Goal: Task Accomplishment & Management: Manage account settings

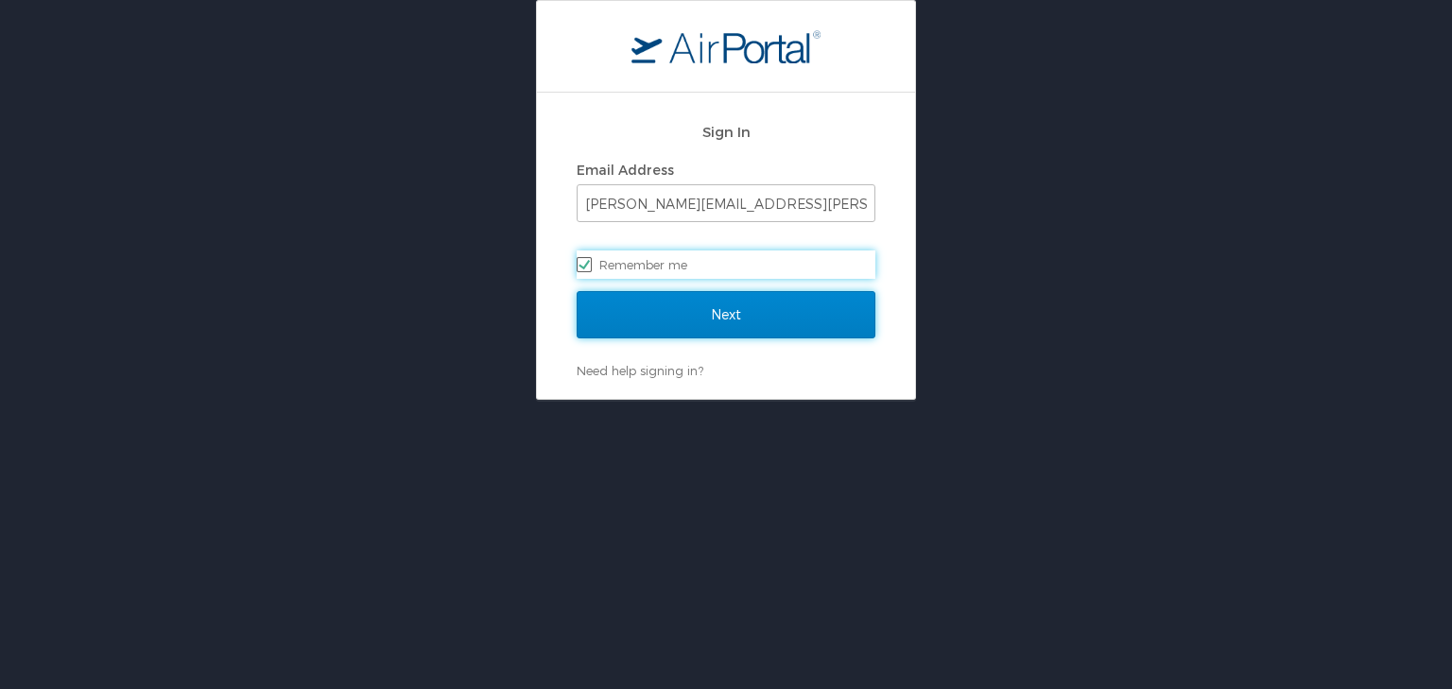
click at [695, 303] on input "Next" at bounding box center [726, 314] width 299 height 47
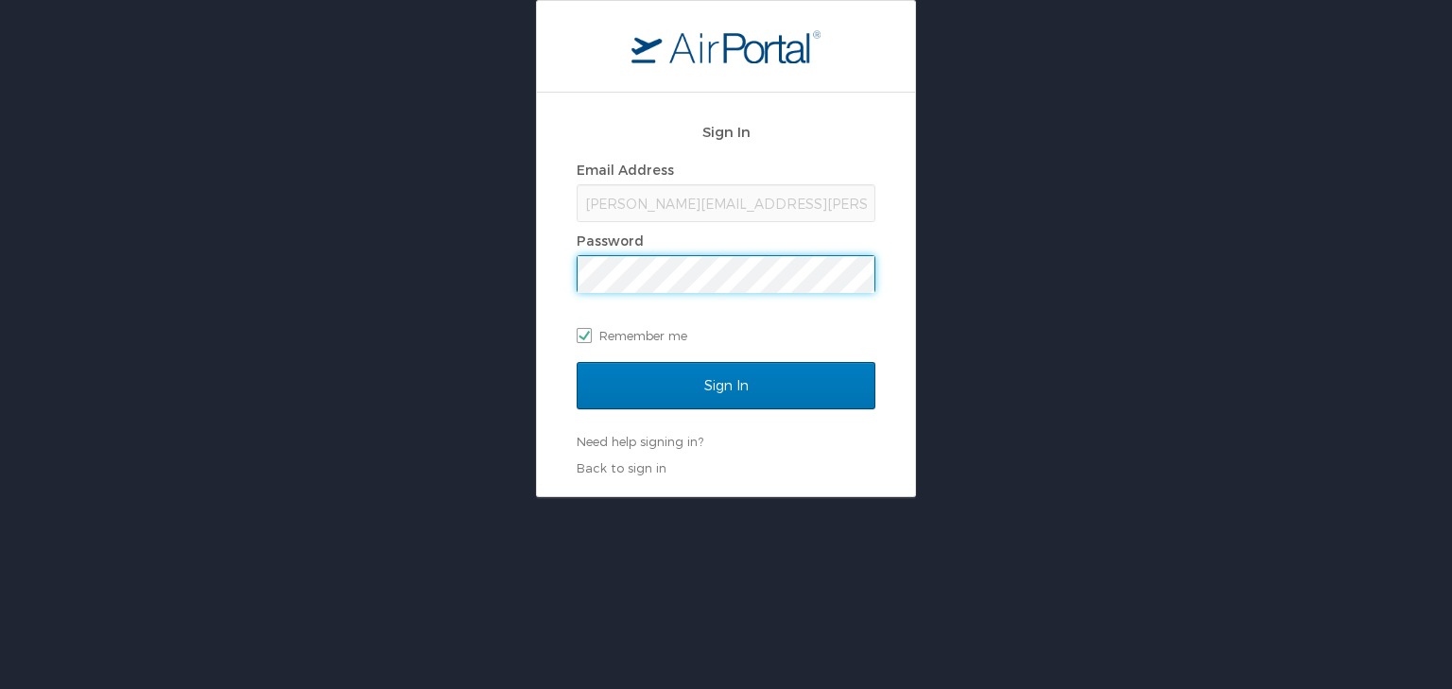
click at [577, 362] on input "Sign In" at bounding box center [726, 385] width 299 height 47
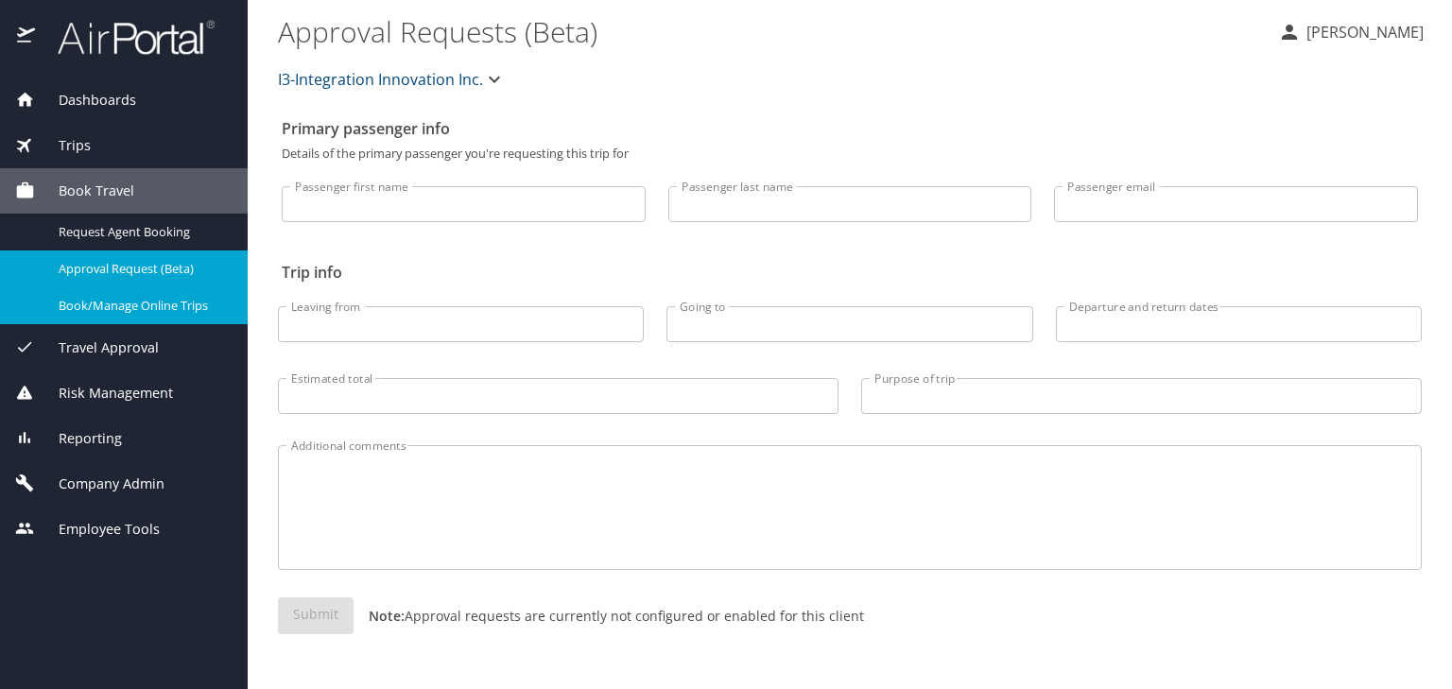
click at [142, 304] on span "Book/Manage Online Trips" at bounding box center [142, 306] width 166 height 18
click at [128, 476] on span "Company Admin" at bounding box center [100, 484] width 130 height 21
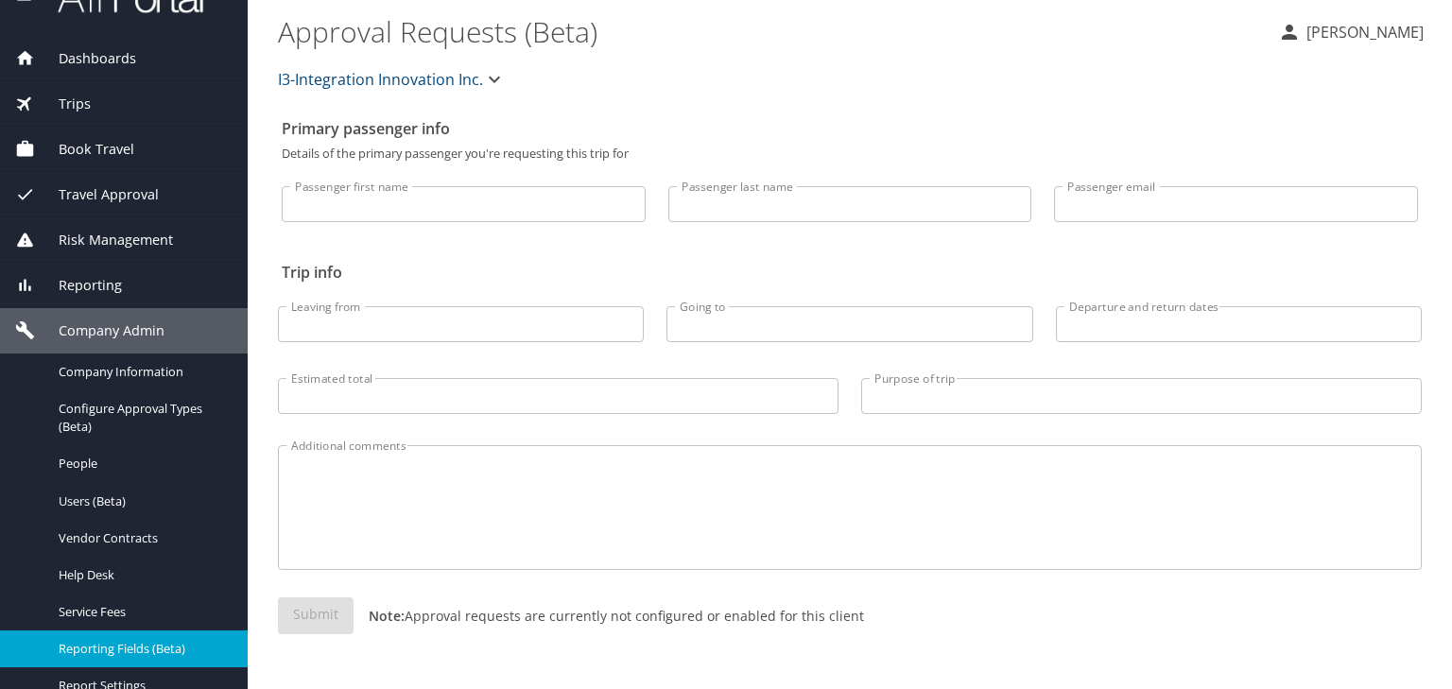
scroll to position [76, 0]
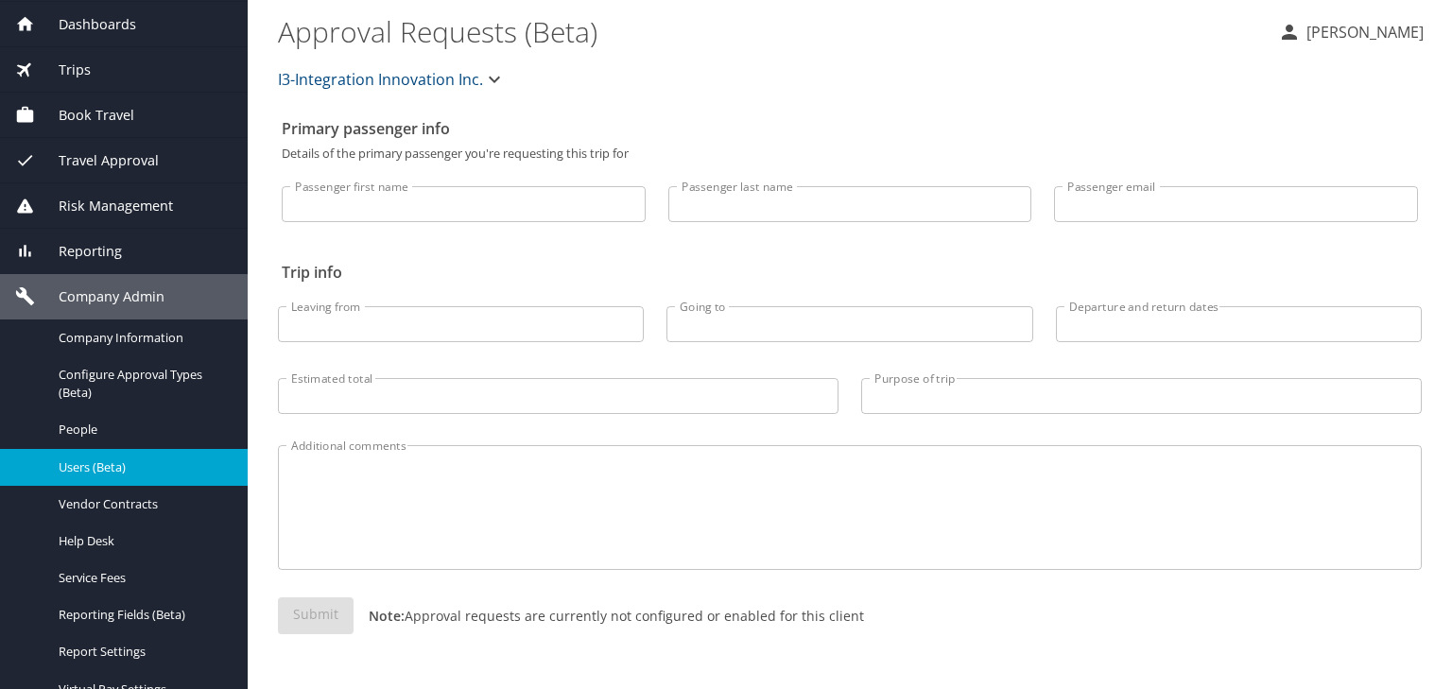
click at [122, 471] on span "Users (Beta)" at bounding box center [142, 468] width 166 height 18
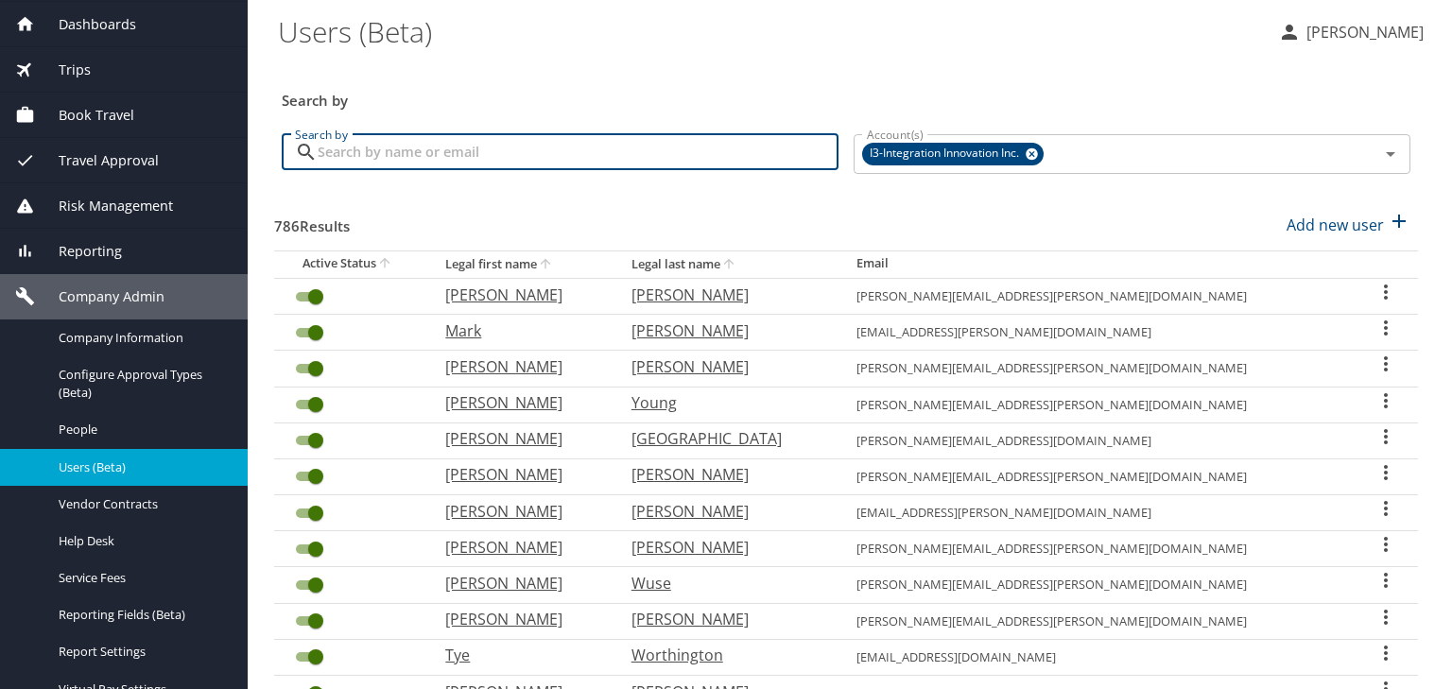
click at [529, 159] on input "Search by" at bounding box center [578, 152] width 521 height 36
type input "ramos"
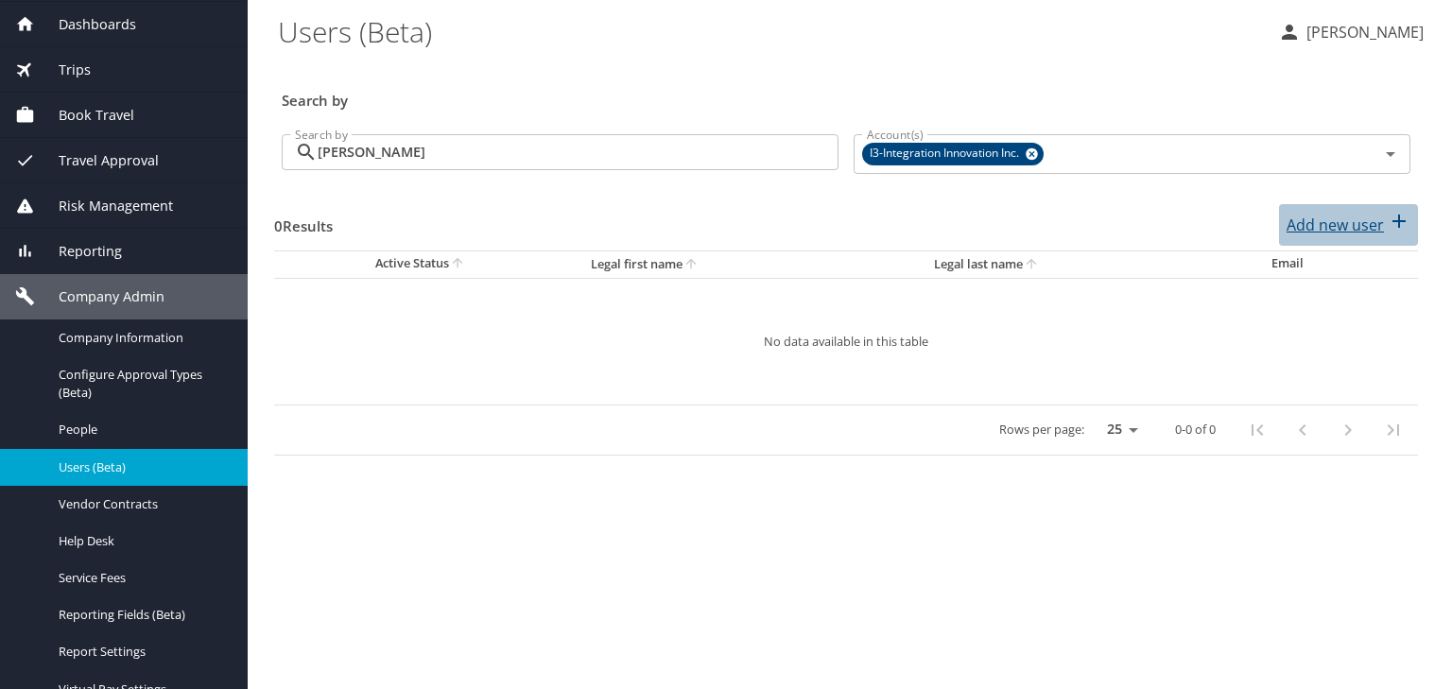
click at [1355, 216] on p "Add new user" at bounding box center [1335, 225] width 97 height 23
select select "US"
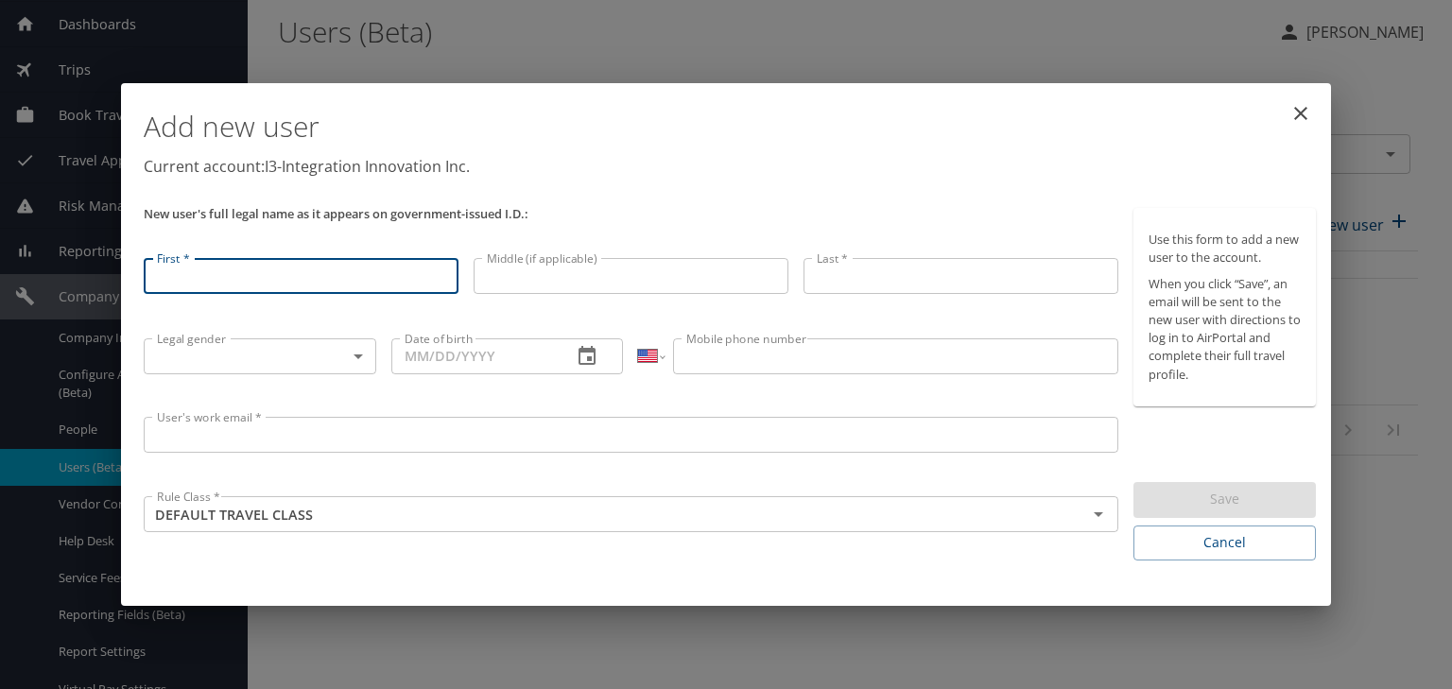
click at [320, 280] on input "First *" at bounding box center [301, 276] width 315 height 36
type input "Sean"
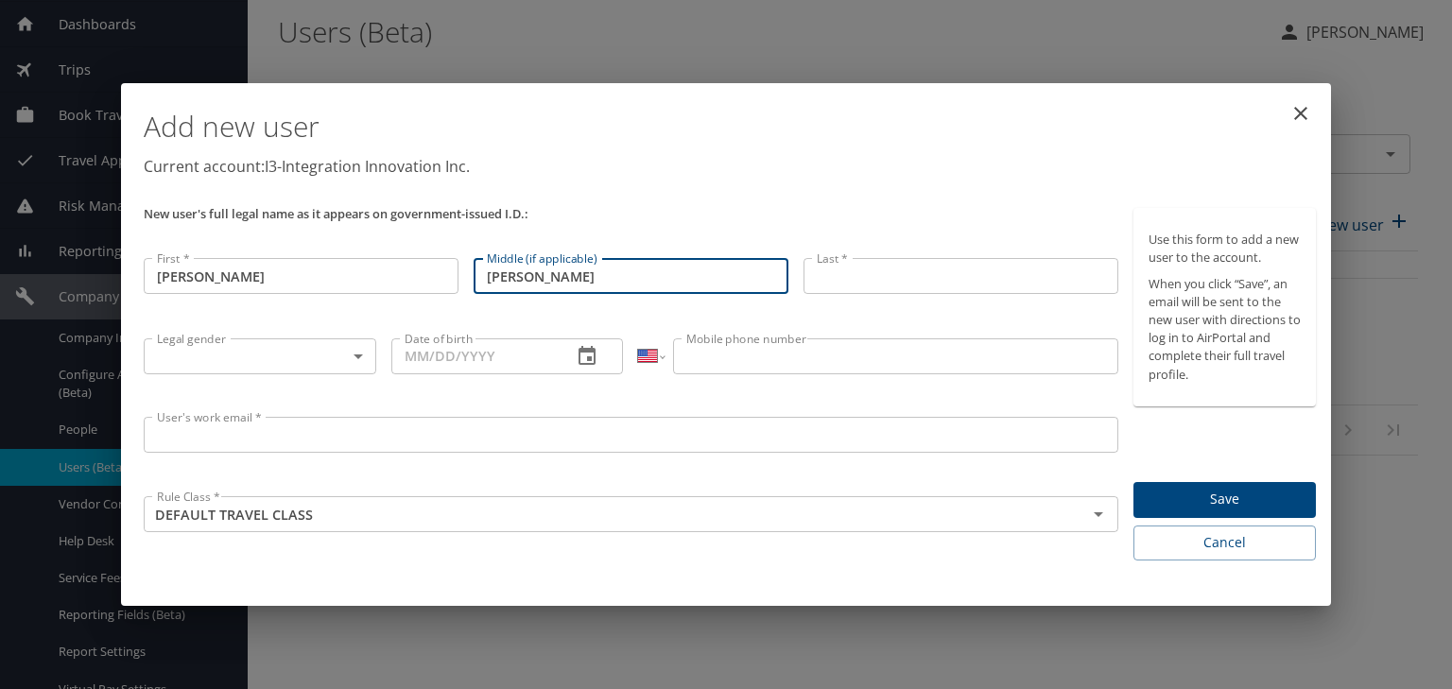
type input "Mitchell"
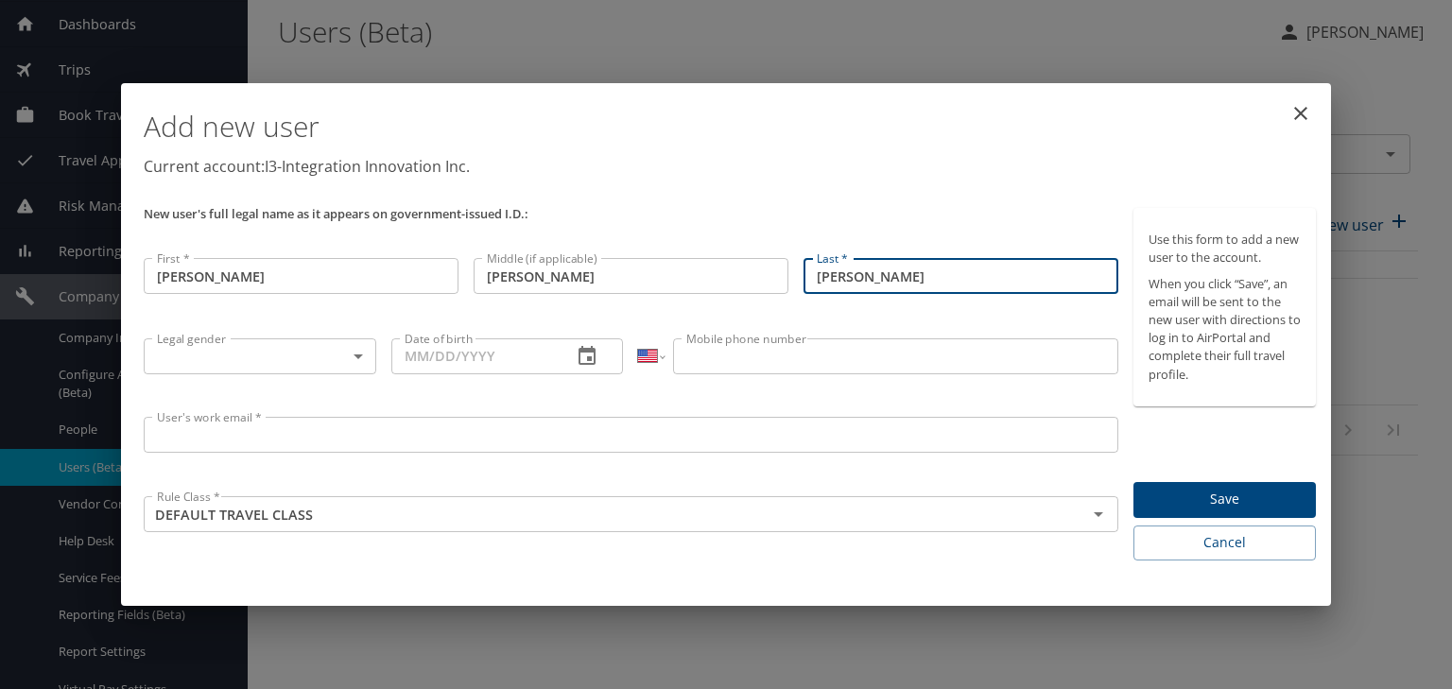
type input "Ramos"
click at [1300, 118] on icon "close" at bounding box center [1300, 113] width 23 height 23
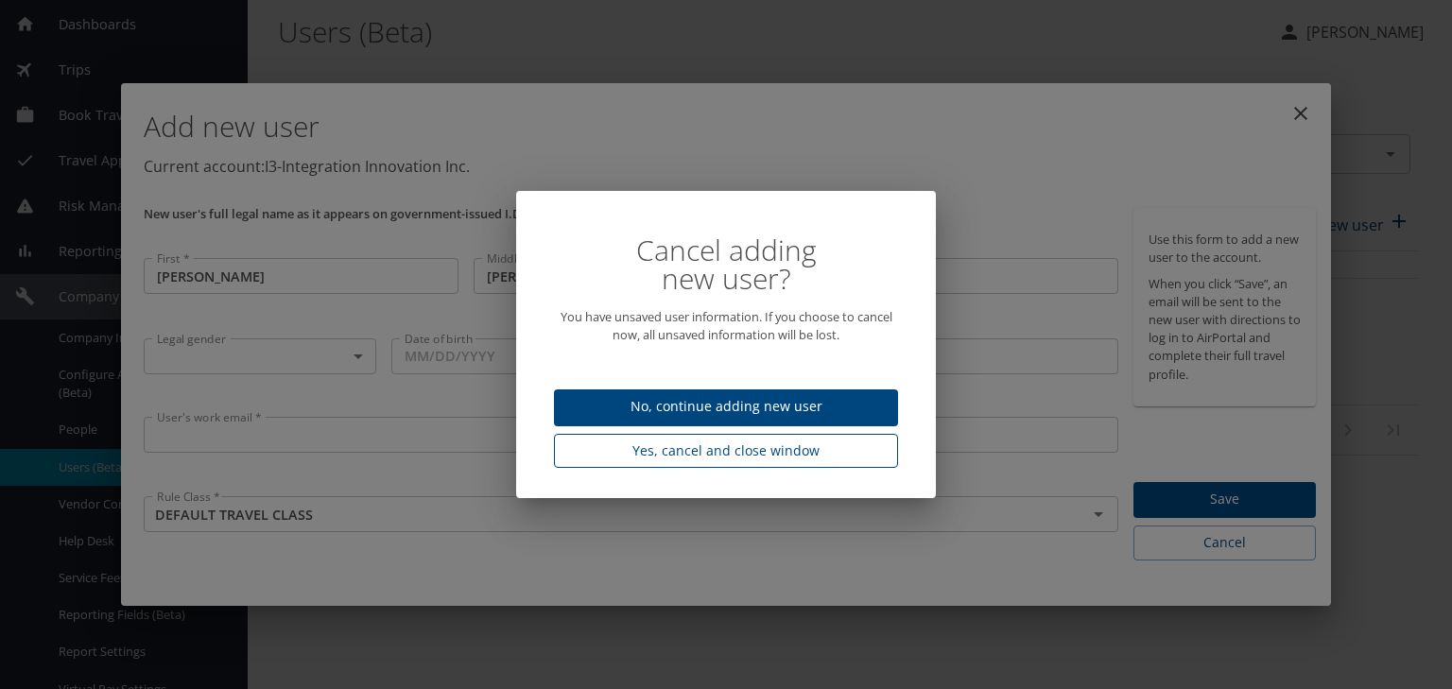
click at [768, 457] on span "Yes, cancel and close window" at bounding box center [726, 452] width 314 height 24
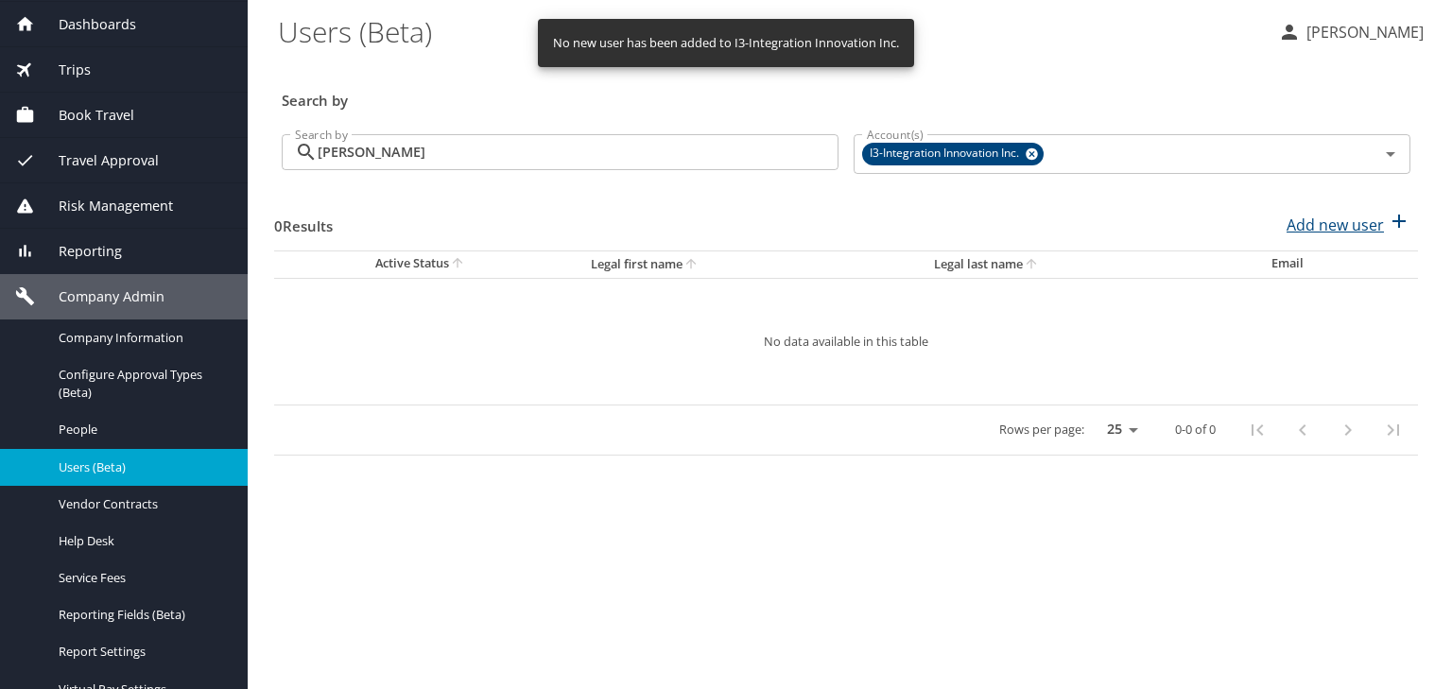
click at [1371, 225] on p "Add new user" at bounding box center [1335, 225] width 97 height 23
select select "US"
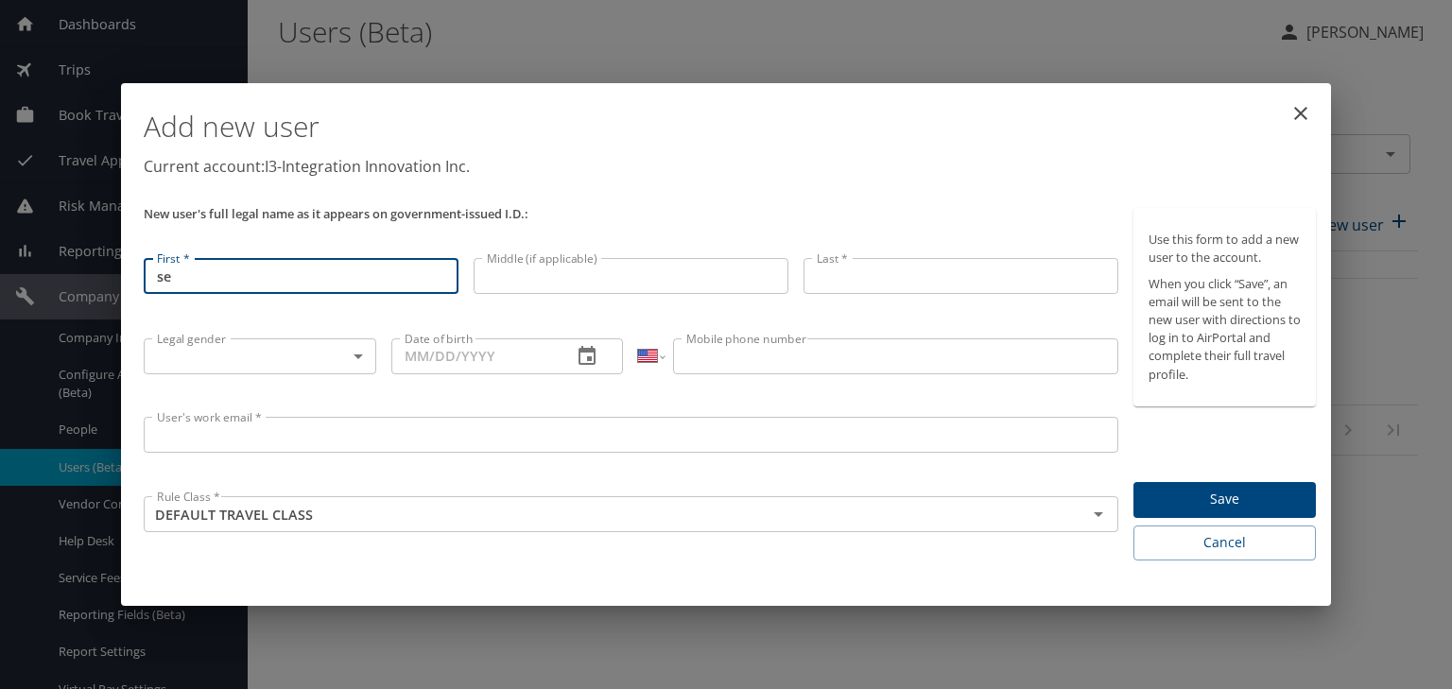
type input "s"
type input "Sean"
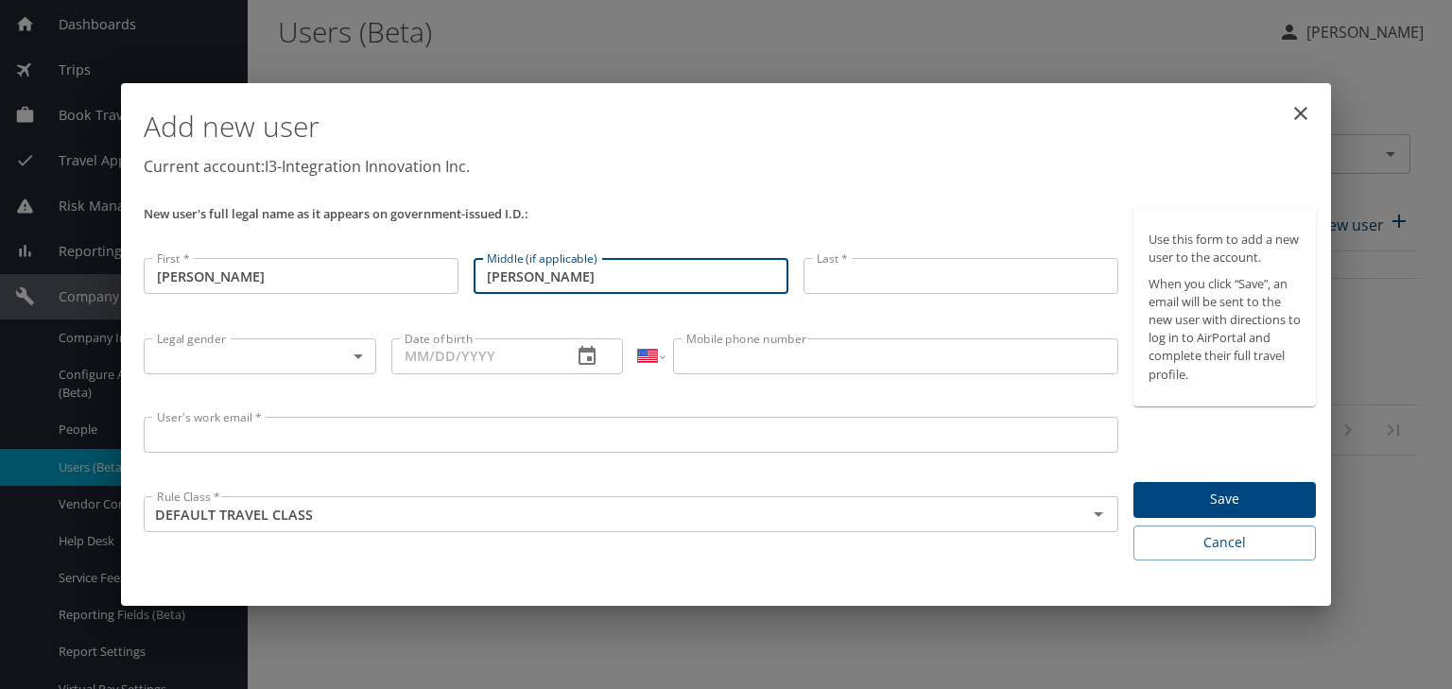
type input "Mitchell"
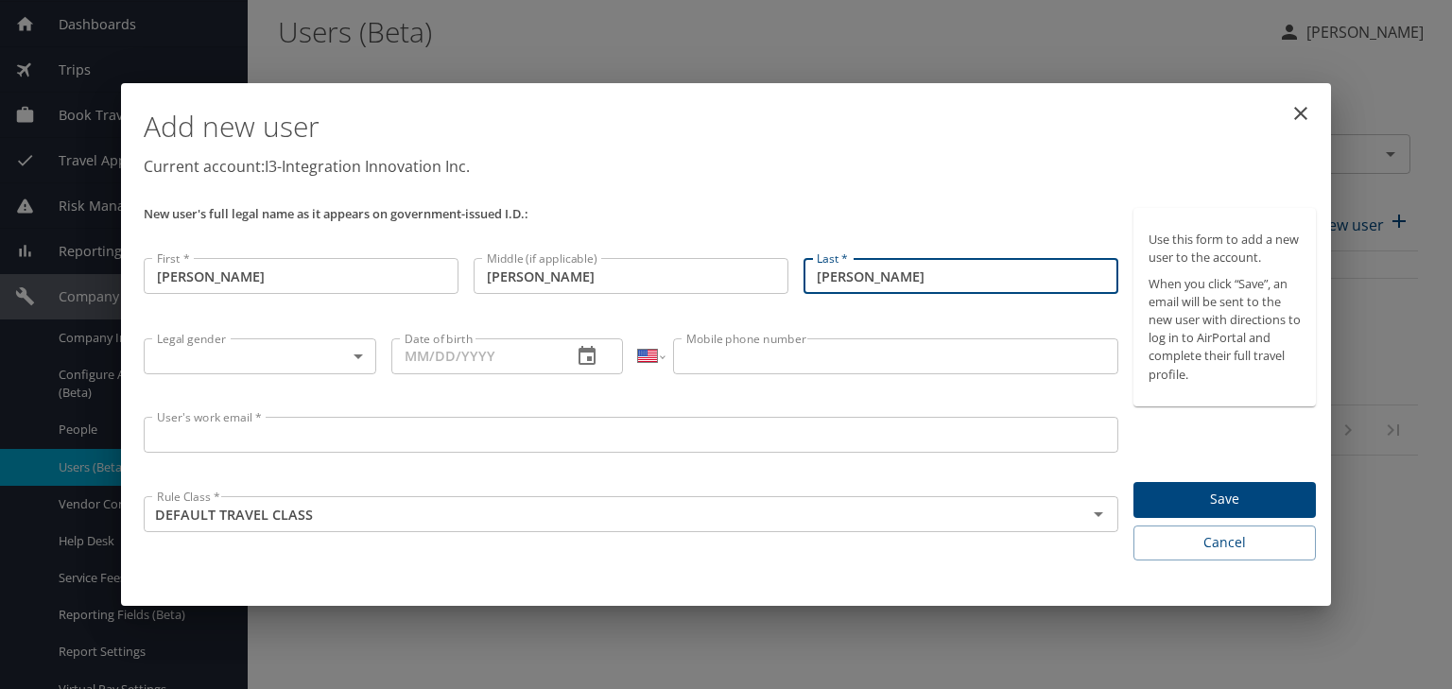
type input "Ramos"
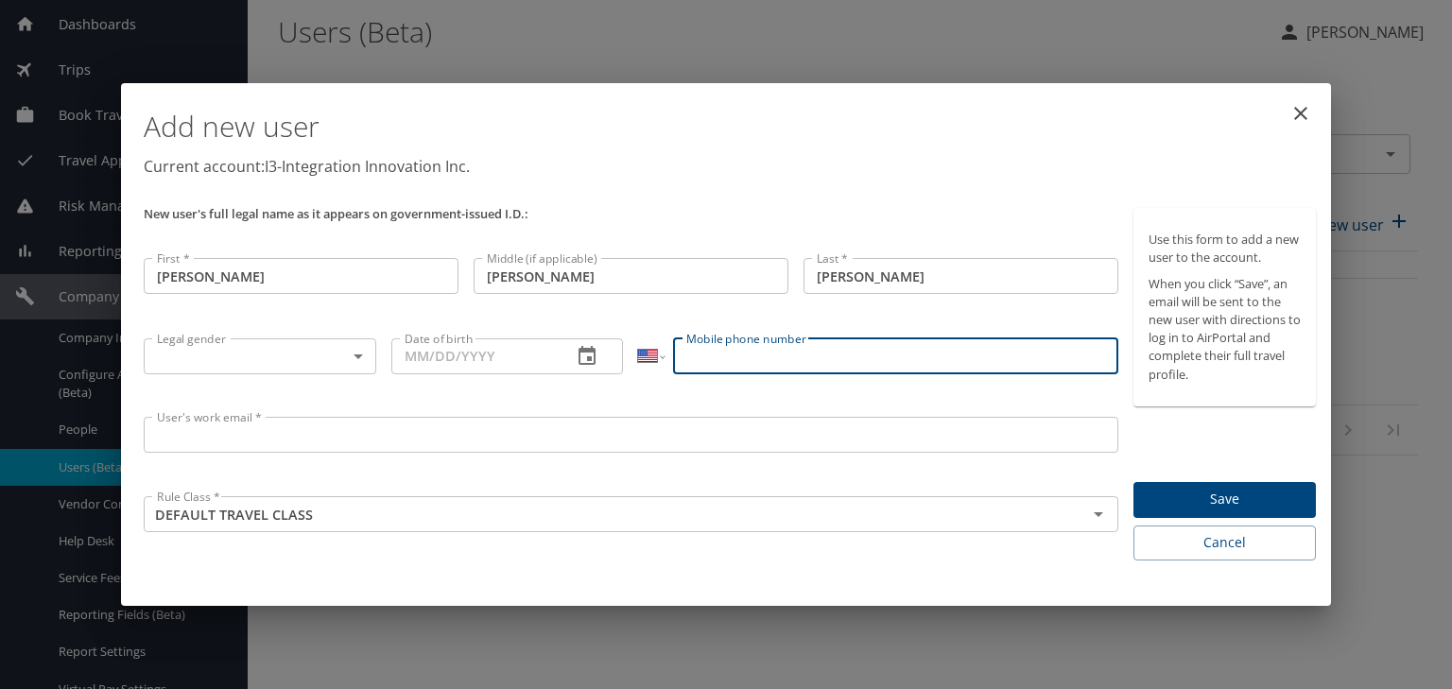
paste input "(520) 234-1938"
type input "(520) 234-1938"
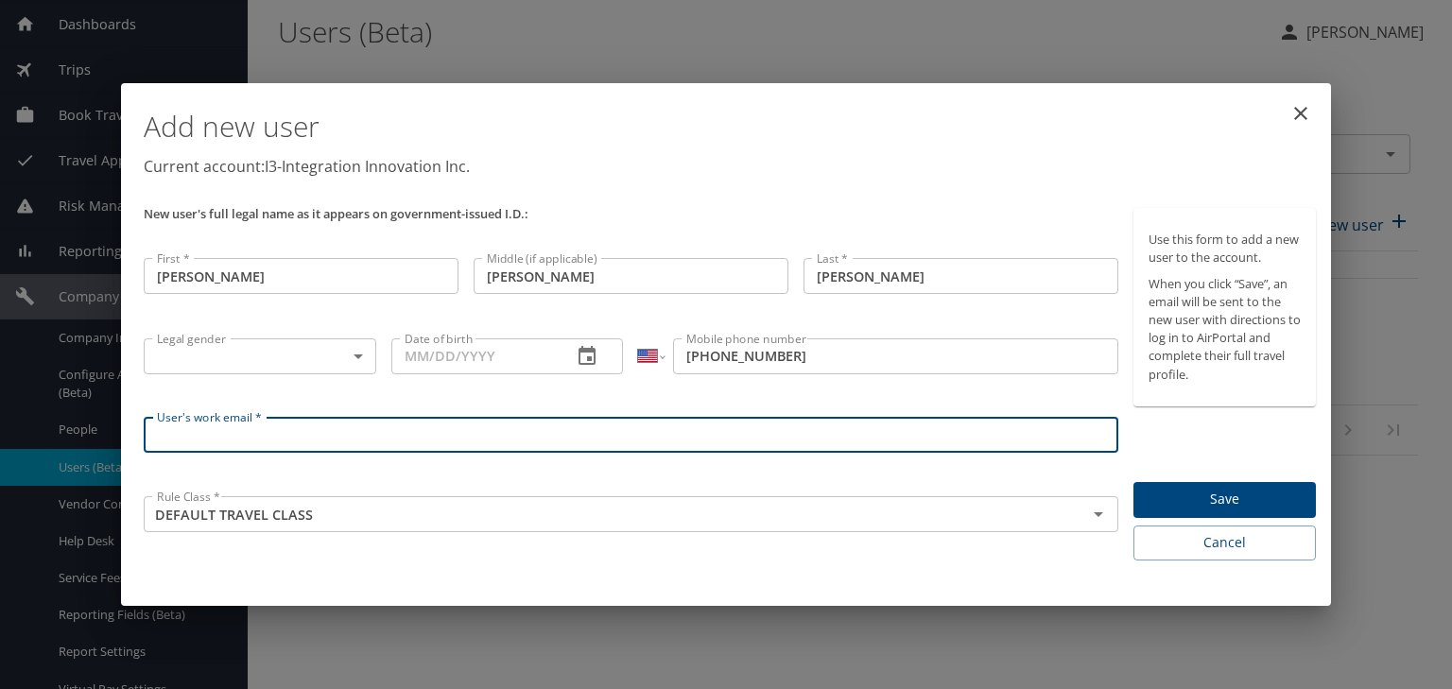
paste input "sean.ramos@i3-corps.com"
type input "sean.ramos@i3-corps.com"
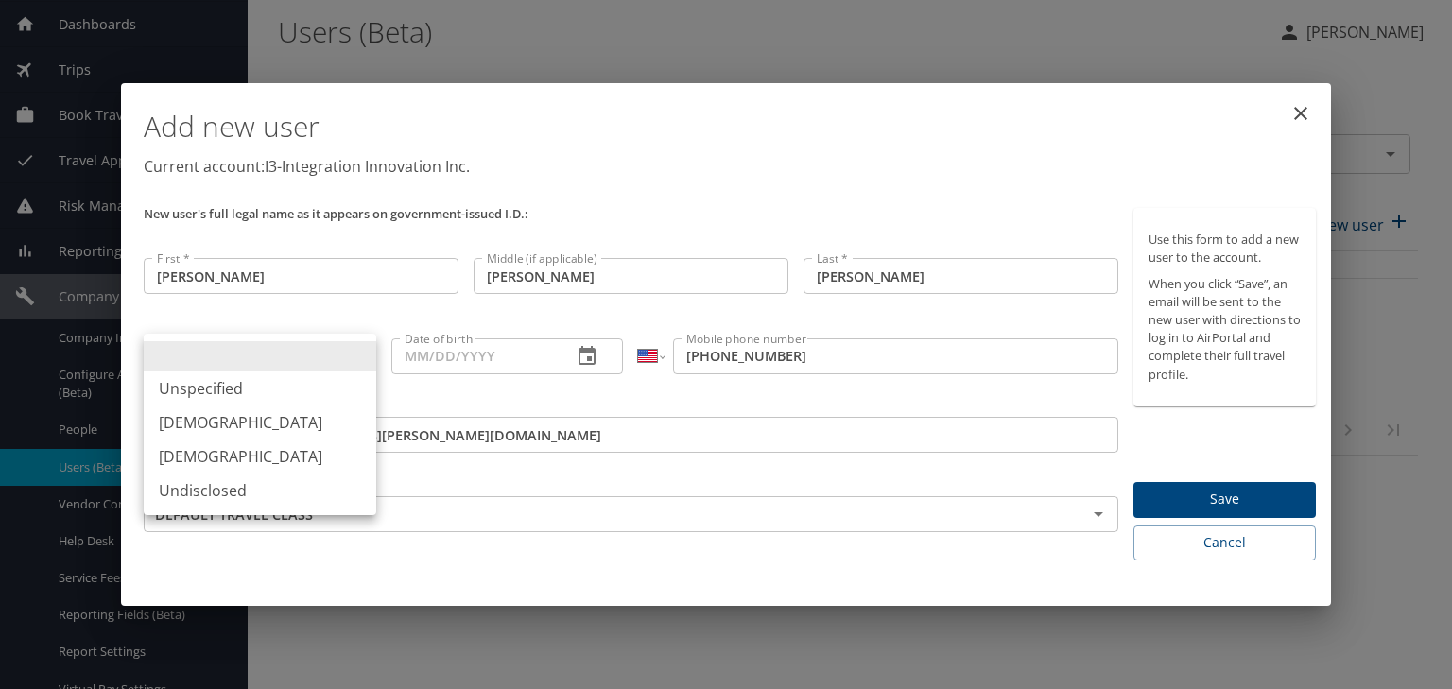
click at [355, 358] on body "Dashboards AirPortal 360™ Manager My Travel Dashboard Trips Airtinerary® Lookup…" at bounding box center [726, 344] width 1452 height 689
click at [314, 410] on li "Male" at bounding box center [260, 423] width 233 height 34
type input "Male"
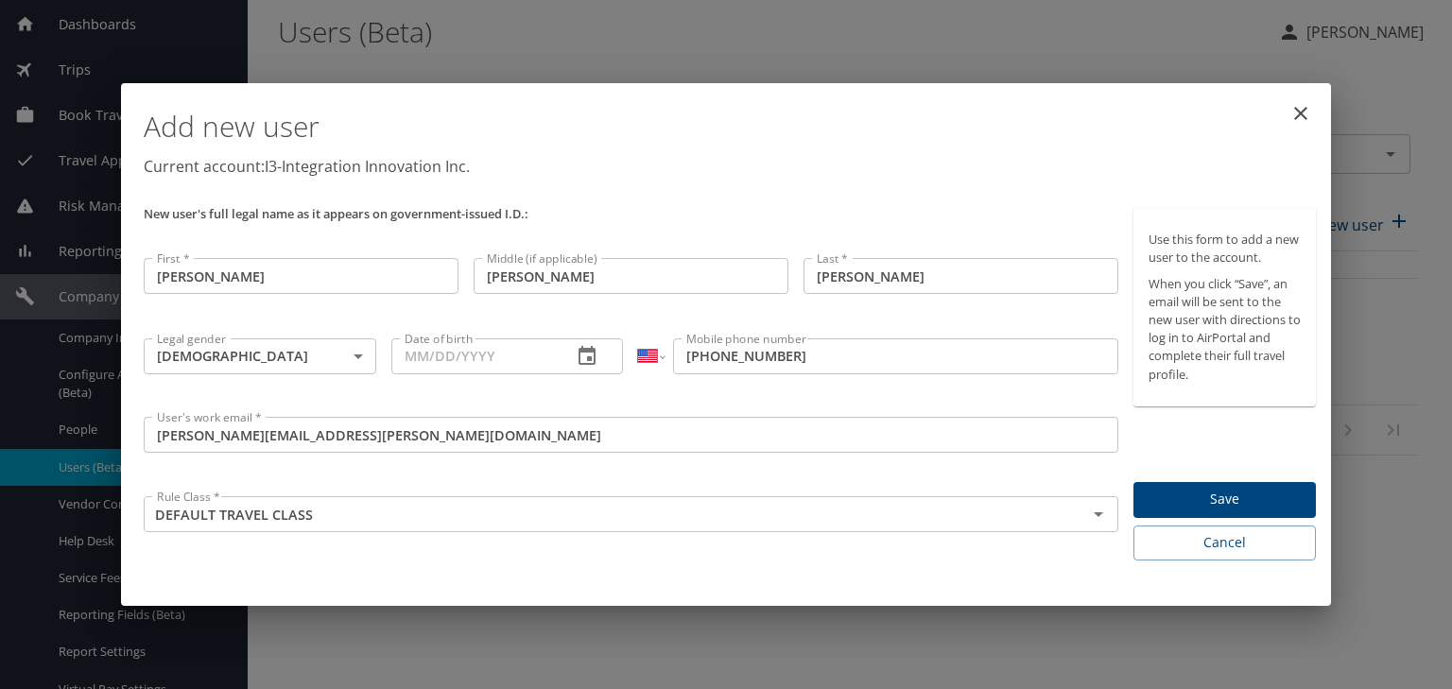
click at [431, 359] on input "Date of birth" at bounding box center [474, 356] width 166 height 36
paste input "11/08/1992"
click at [1108, 166] on p "Current account: I3-Integration Innovation Inc." at bounding box center [730, 166] width 1172 height 23
click at [1225, 493] on span "Save" at bounding box center [1225, 500] width 152 height 24
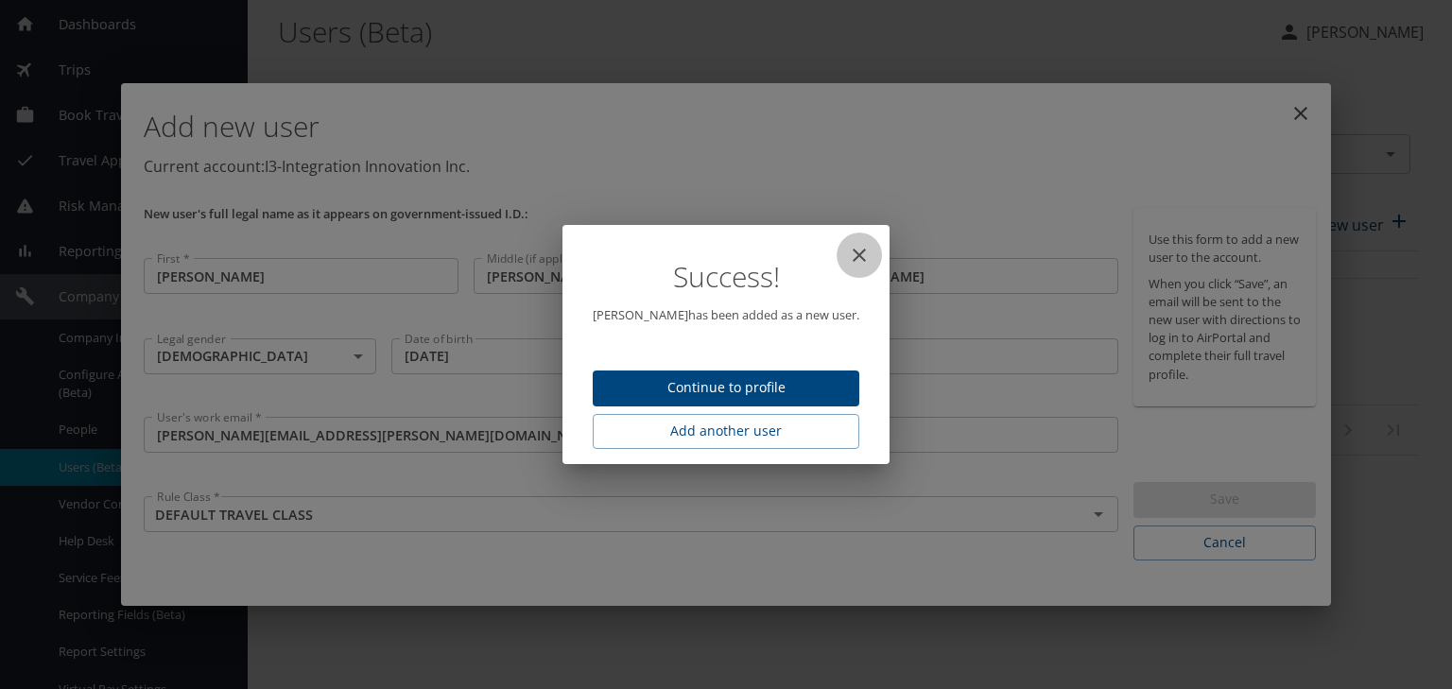
click at [850, 252] on icon "close" at bounding box center [859, 255] width 23 height 23
type input "09/03/2025"
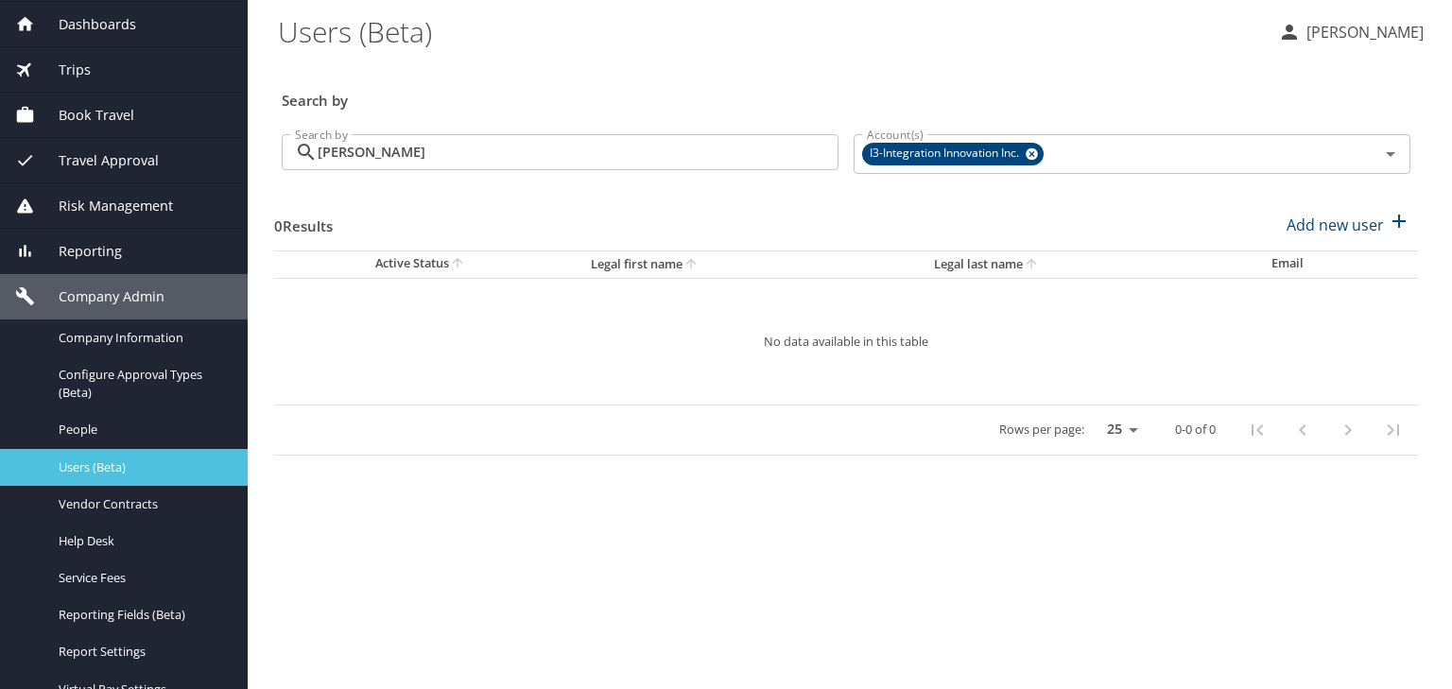
click at [182, 452] on link "Users (Beta)" at bounding box center [124, 467] width 248 height 37
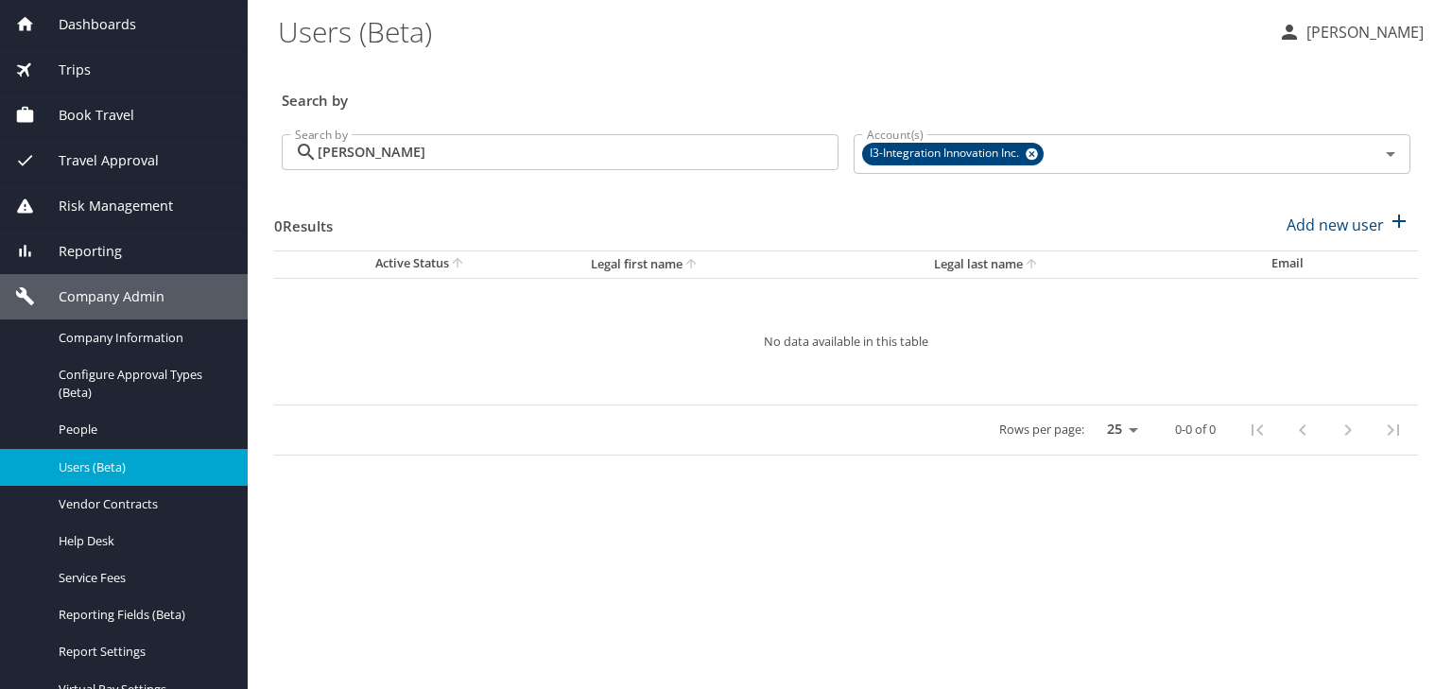
drag, startPoint x: 431, startPoint y: 147, endPoint x: 264, endPoint y: 149, distance: 167.3
click at [264, 149] on main "Users (Beta) Lori Allen Search by Search by ramos Search by Account(s) I3-Integ…" at bounding box center [850, 344] width 1204 height 689
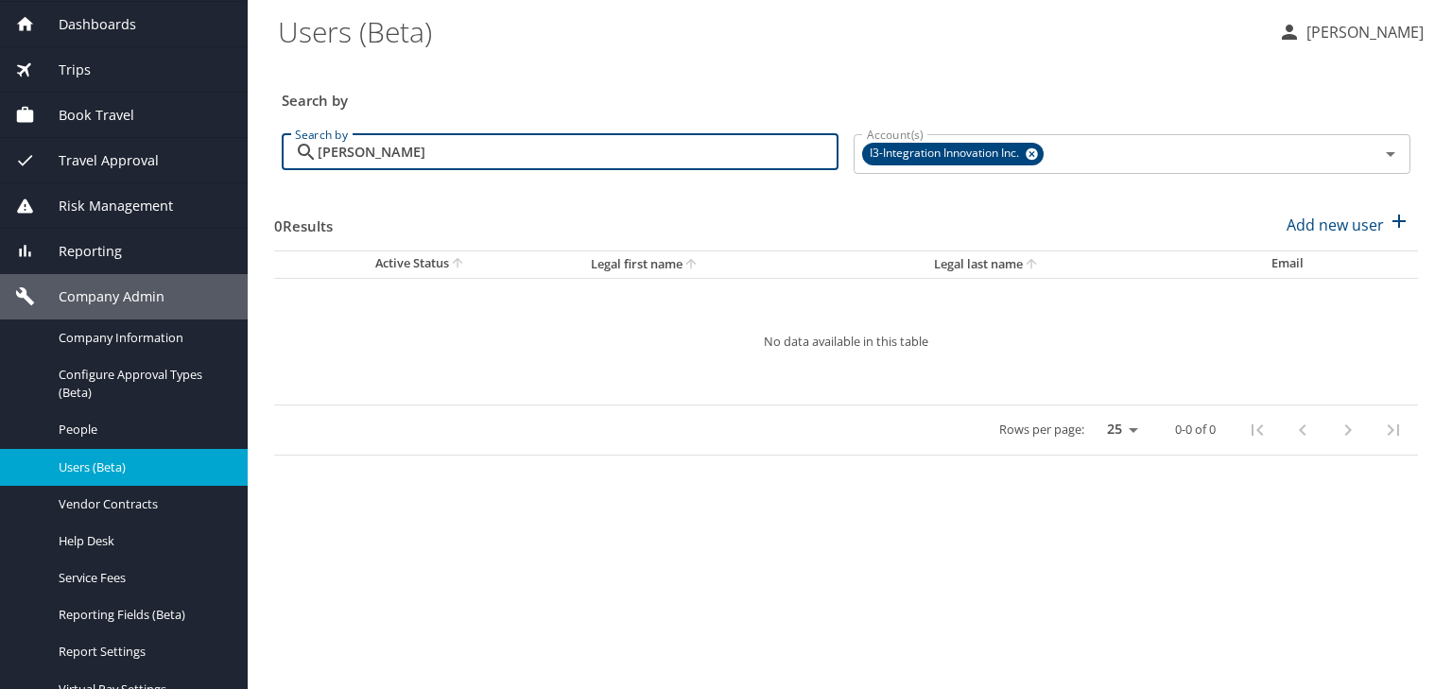
type input "klose"
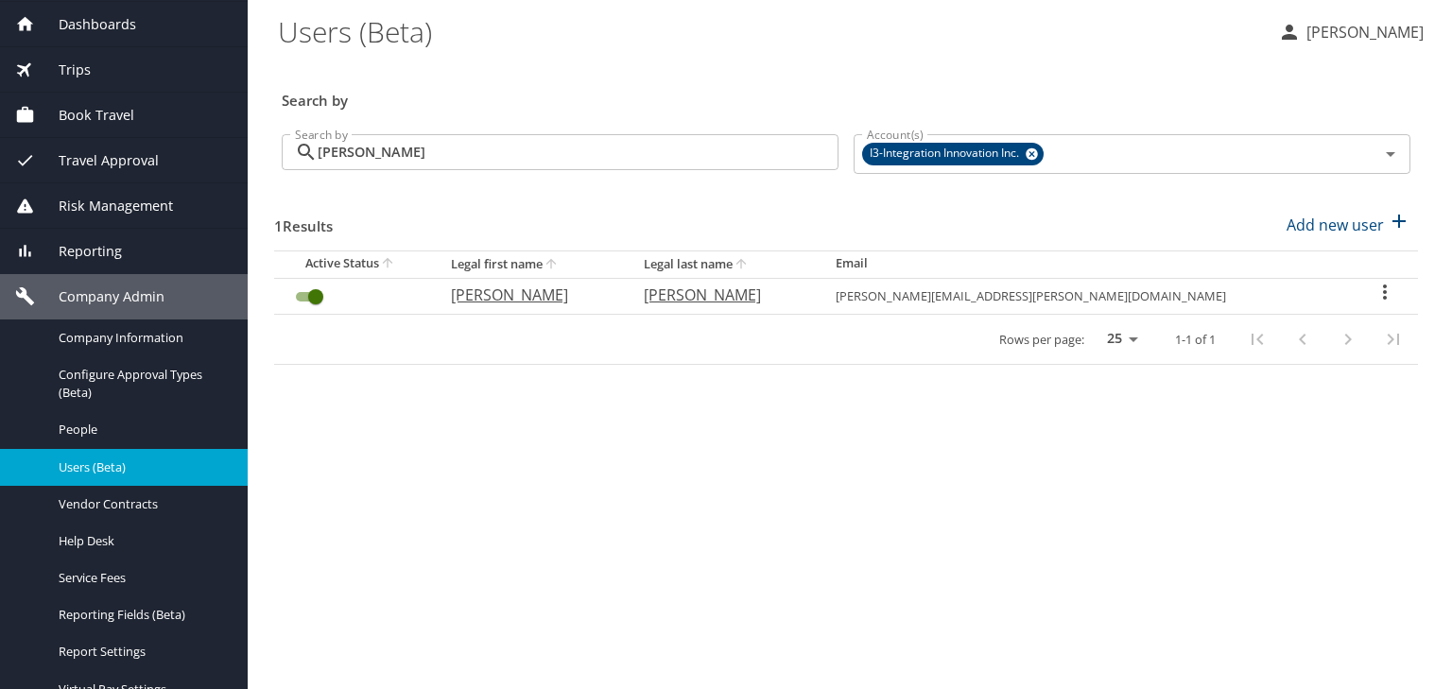
click at [1383, 297] on icon "User Search Table" at bounding box center [1385, 292] width 4 height 15
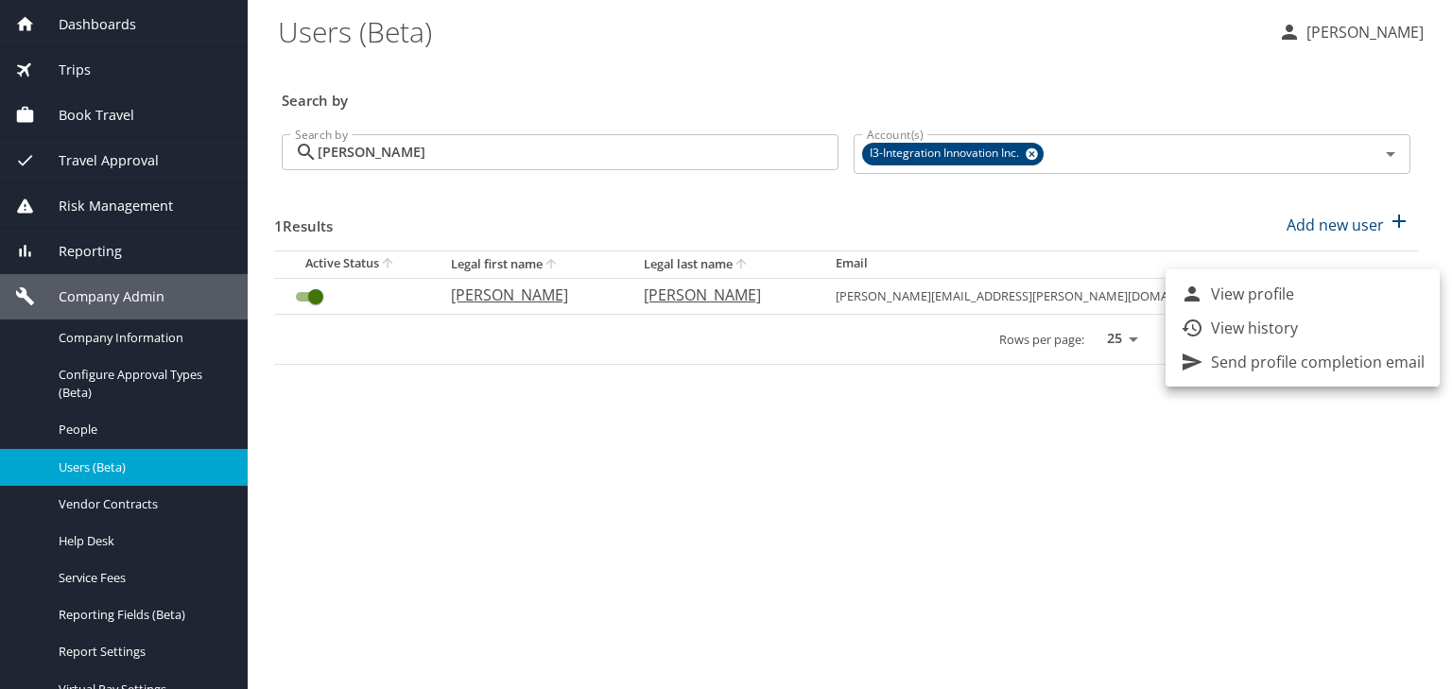
click at [1296, 277] on li "View profile" at bounding box center [1303, 294] width 274 height 34
select select "US"
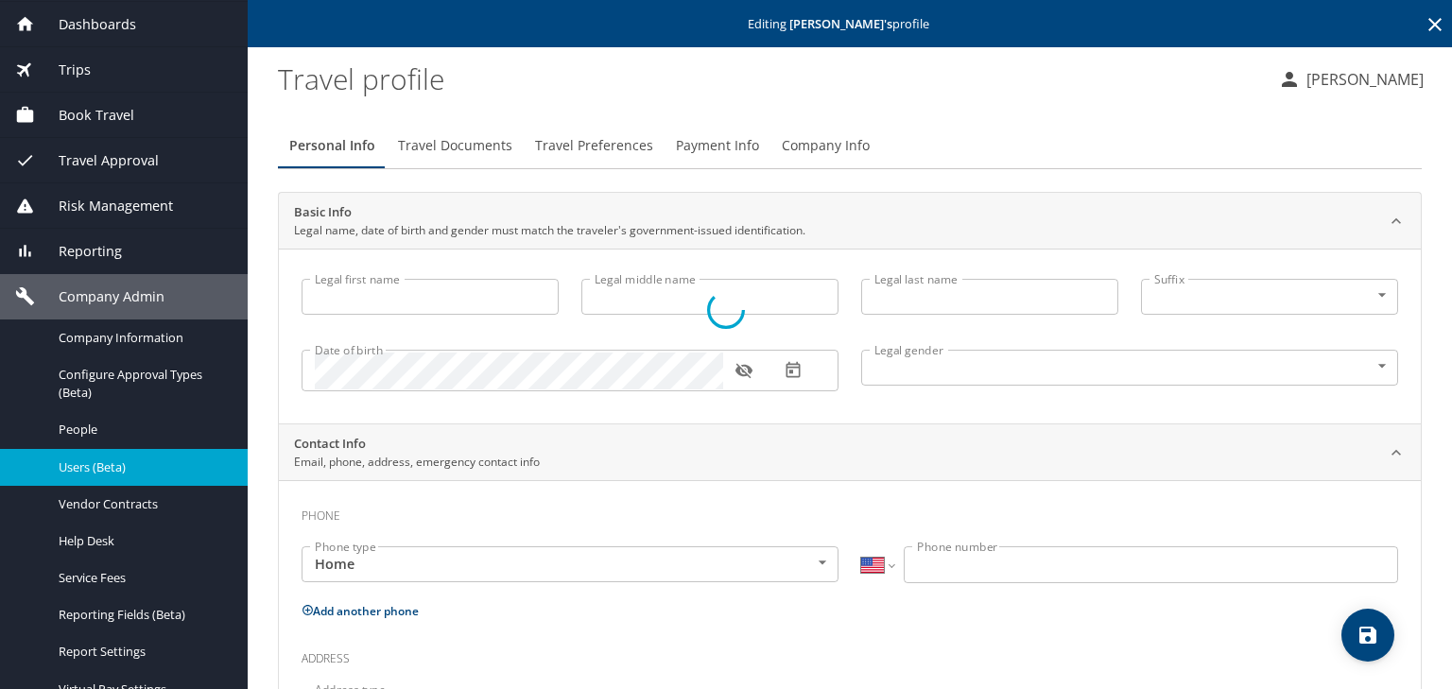
type input "Nathan"
type input "Thomas"
type input "Klose"
type input "Male"
type input "Miriam"
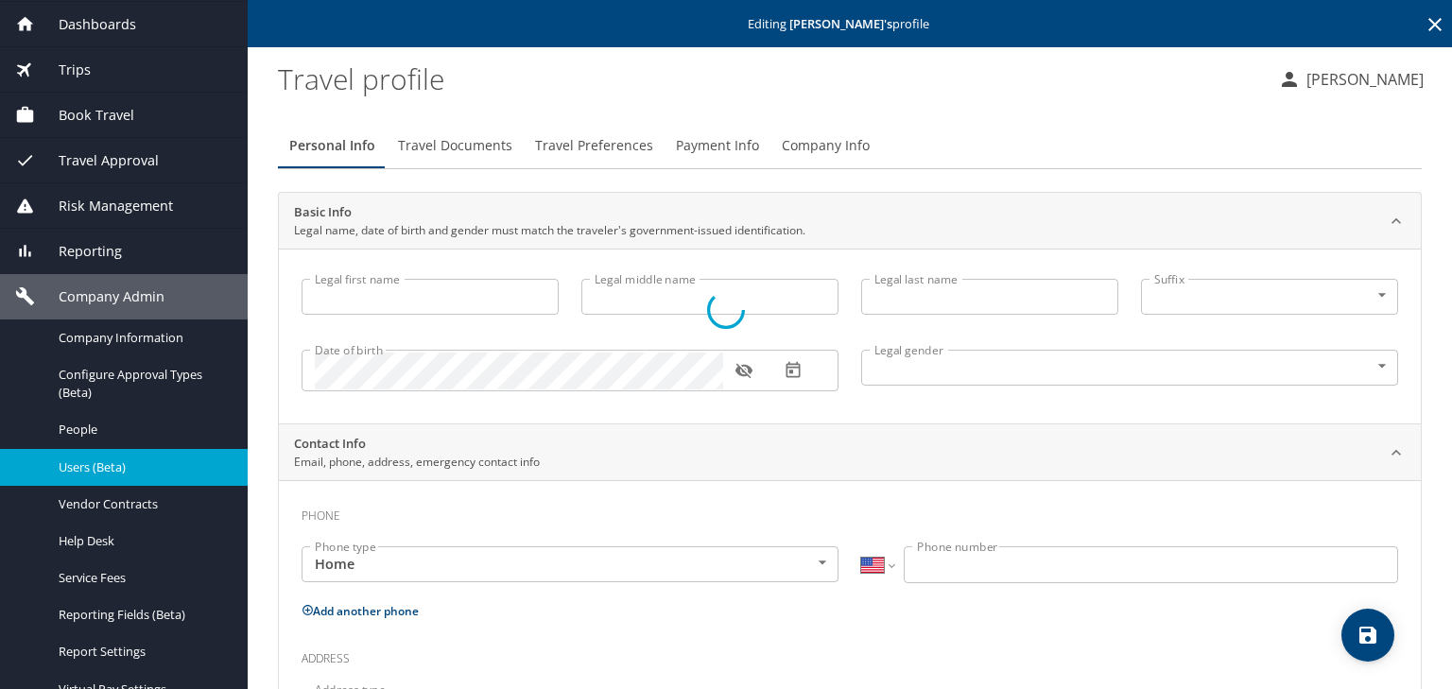
type input "Smith"
type input "(205) 541-0095"
type input "othermiriam@gmail.com"
select select "US"
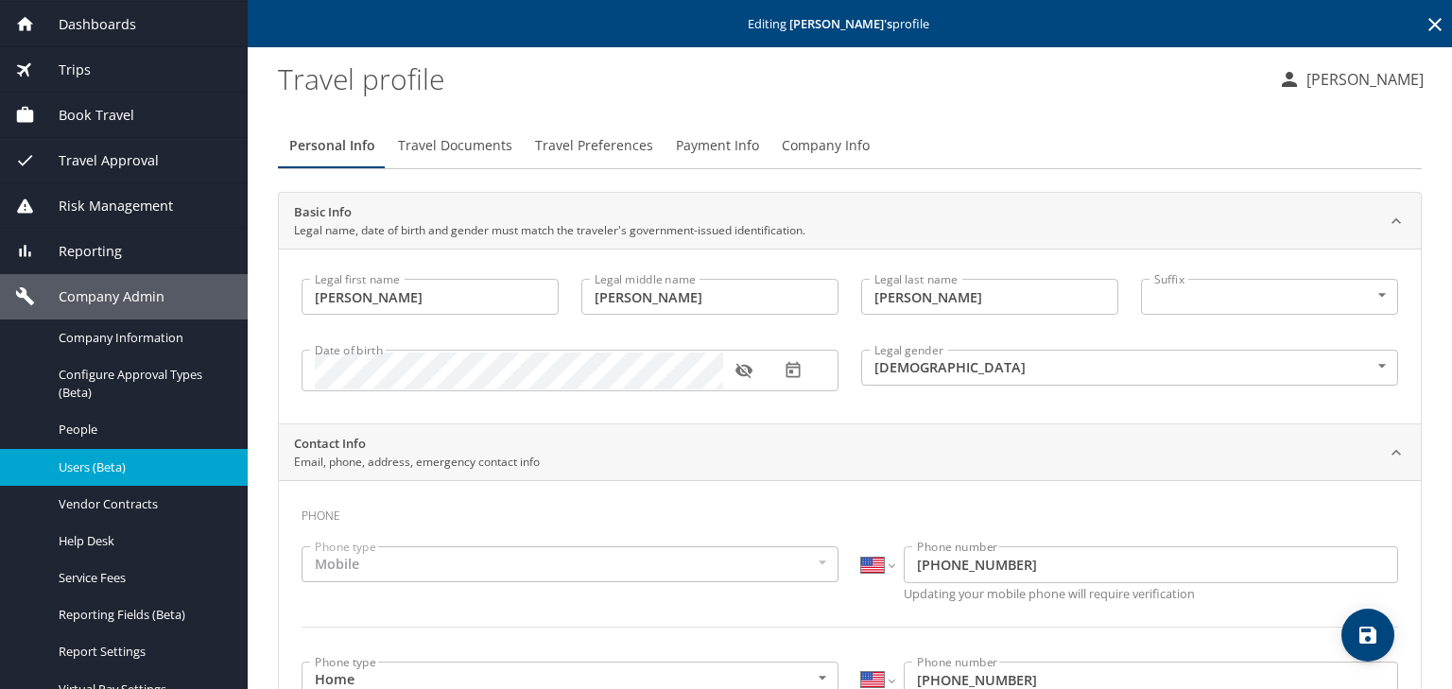
click at [597, 144] on span "Travel Preferences" at bounding box center [594, 146] width 118 height 24
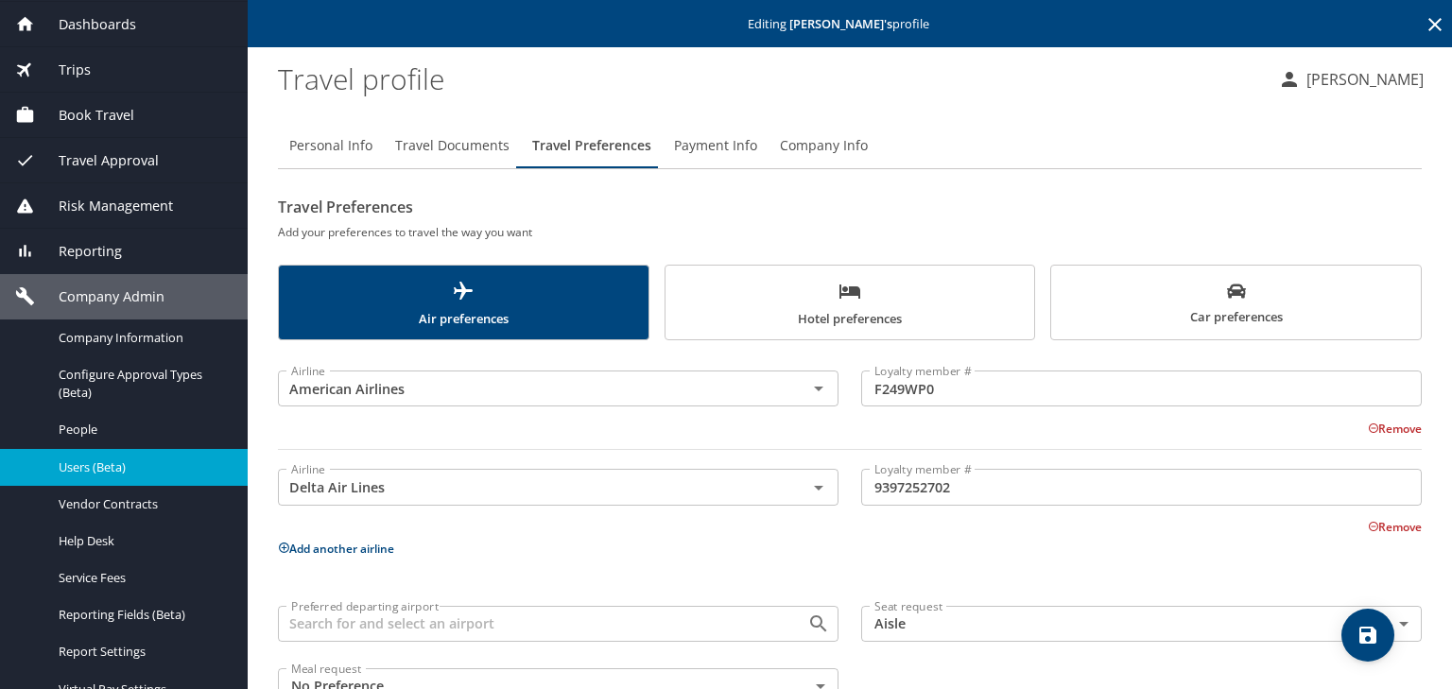
click at [879, 306] on span "Hotel preferences" at bounding box center [850, 305] width 347 height 50
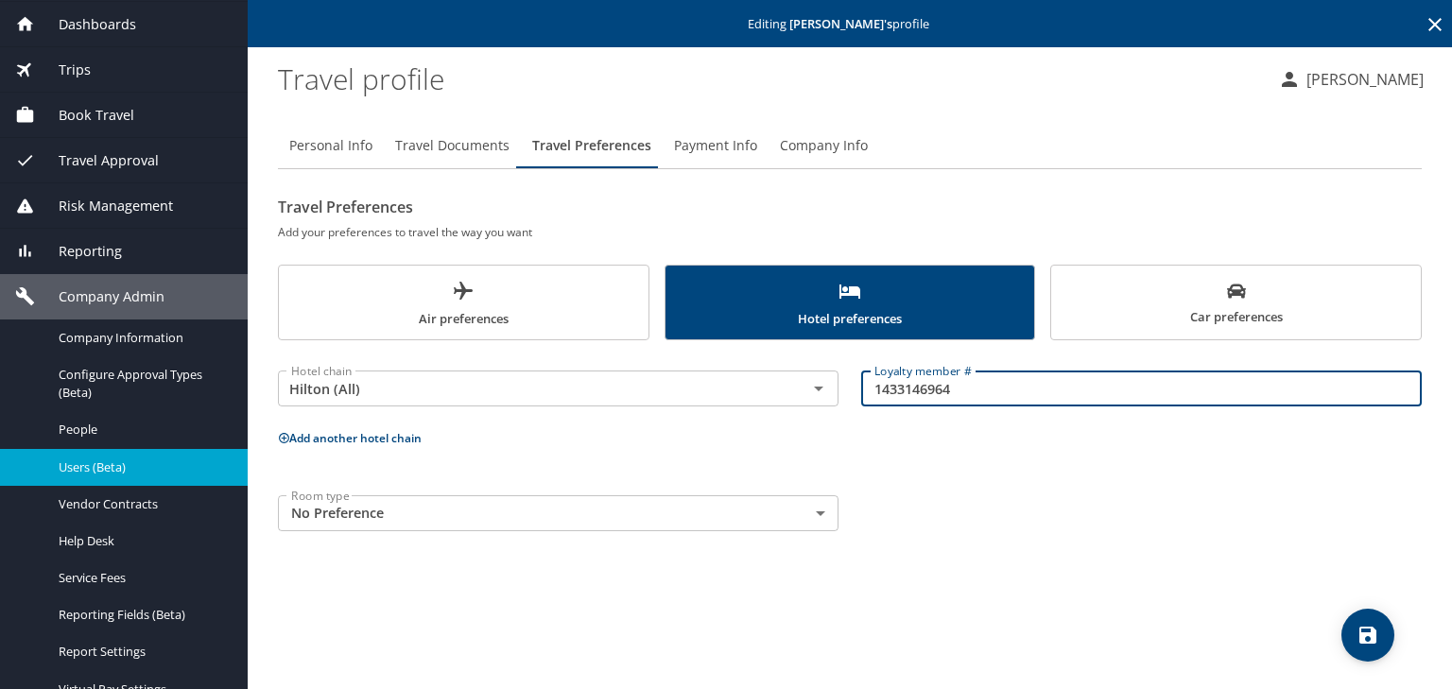
drag, startPoint x: 987, startPoint y: 389, endPoint x: 866, endPoint y: 405, distance: 121.9
click at [866, 405] on input "1433146964" at bounding box center [1141, 389] width 561 height 36
click at [133, 472] on span "Users (Beta)" at bounding box center [142, 468] width 166 height 18
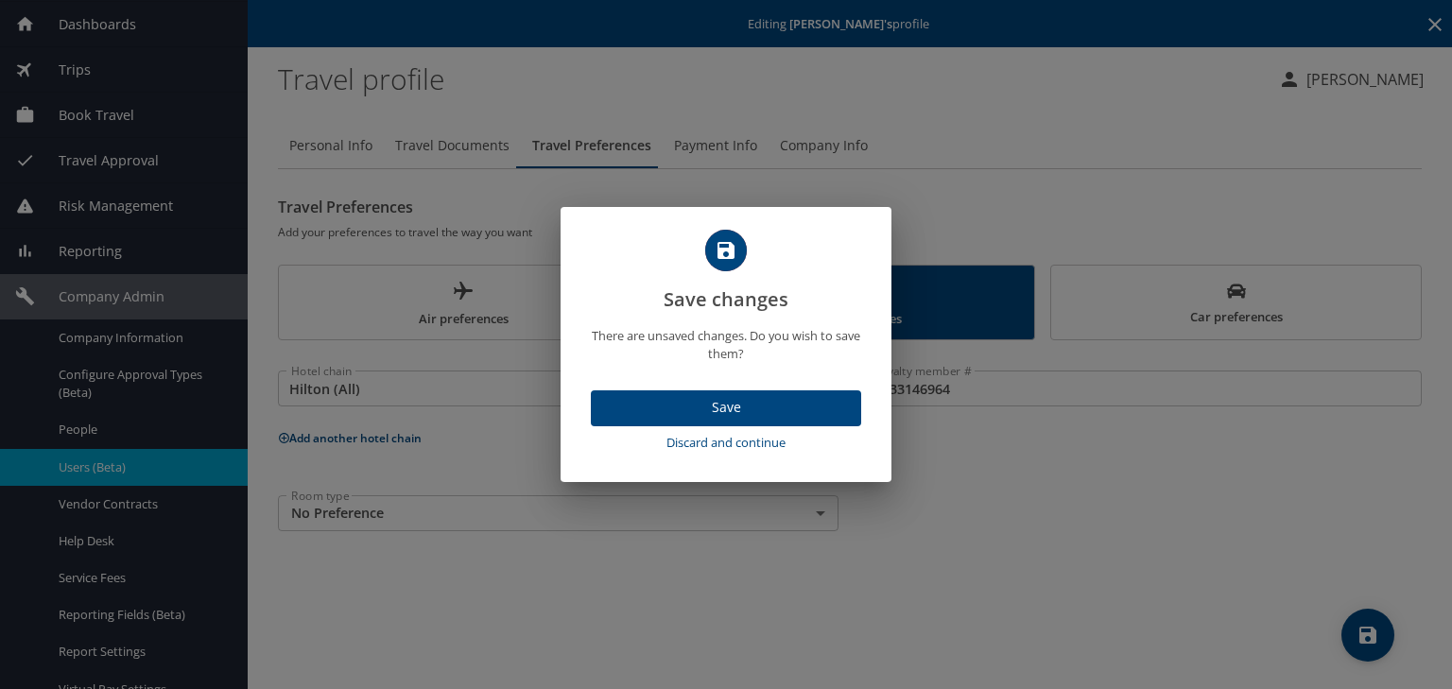
click at [696, 410] on span "Save" at bounding box center [726, 408] width 240 height 24
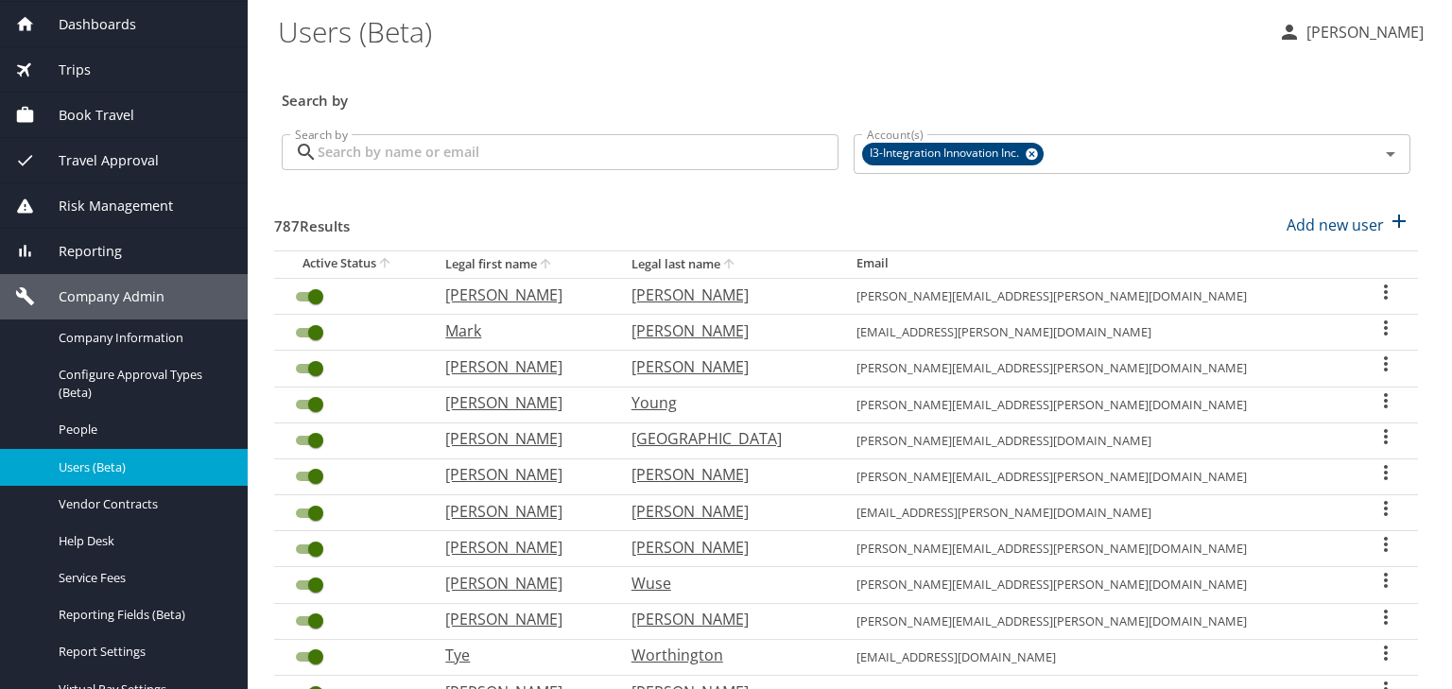
click at [454, 155] on input "Search by" at bounding box center [578, 152] width 521 height 36
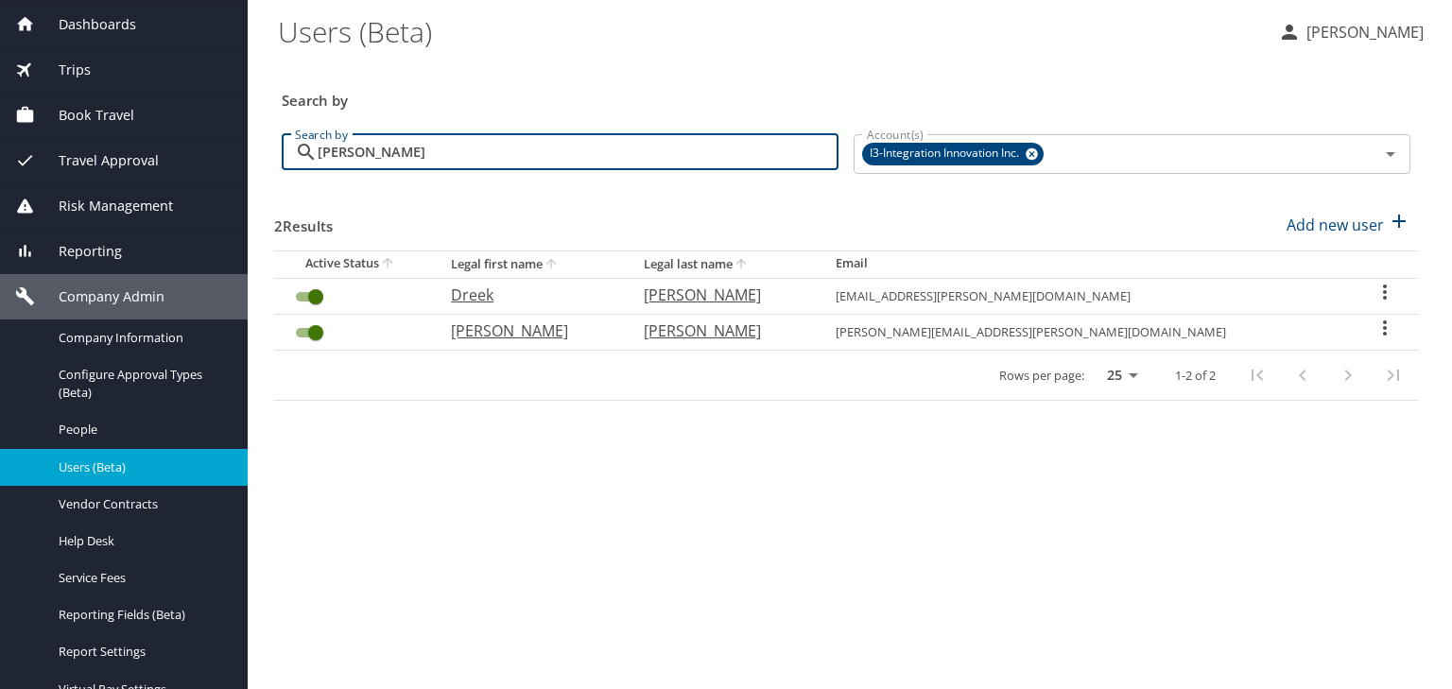
type input "bender"
click at [1383, 298] on icon "User Search Table" at bounding box center [1385, 292] width 4 height 15
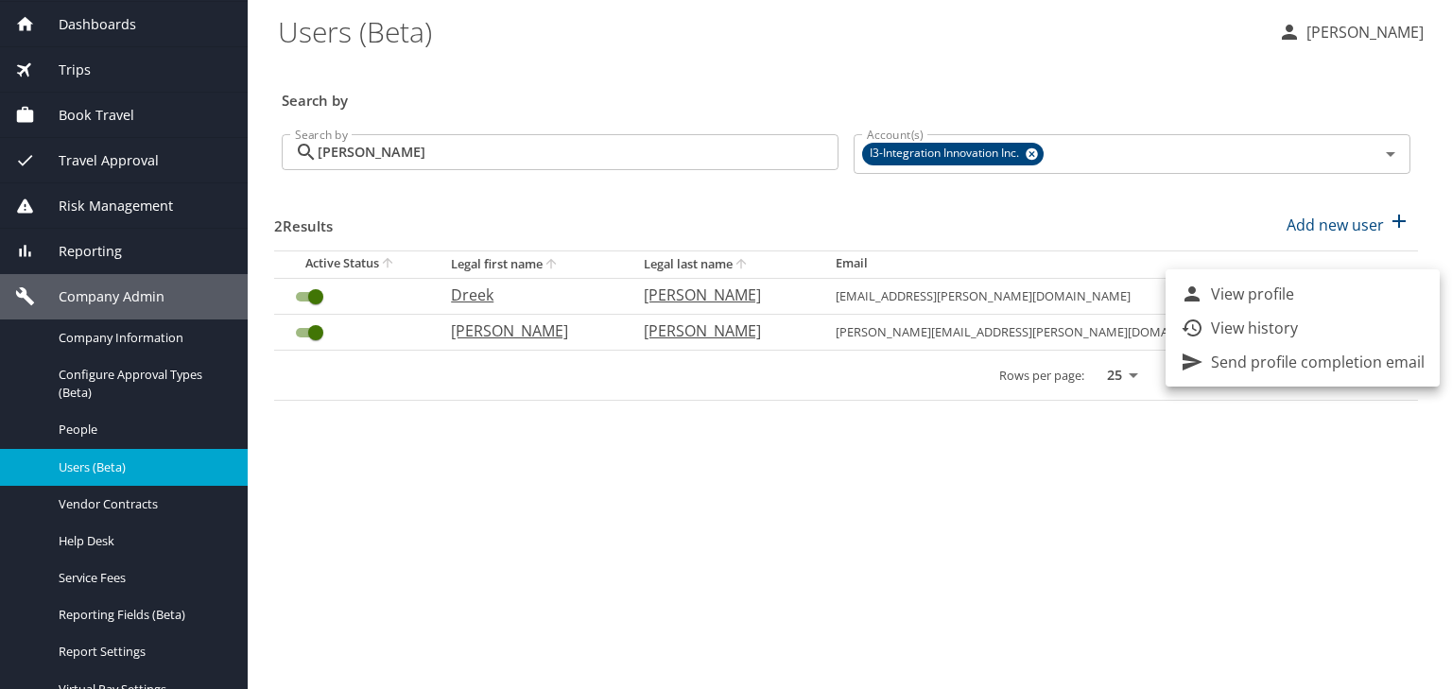
click at [1225, 291] on p "View profile" at bounding box center [1252, 294] width 83 height 23
select select "US"
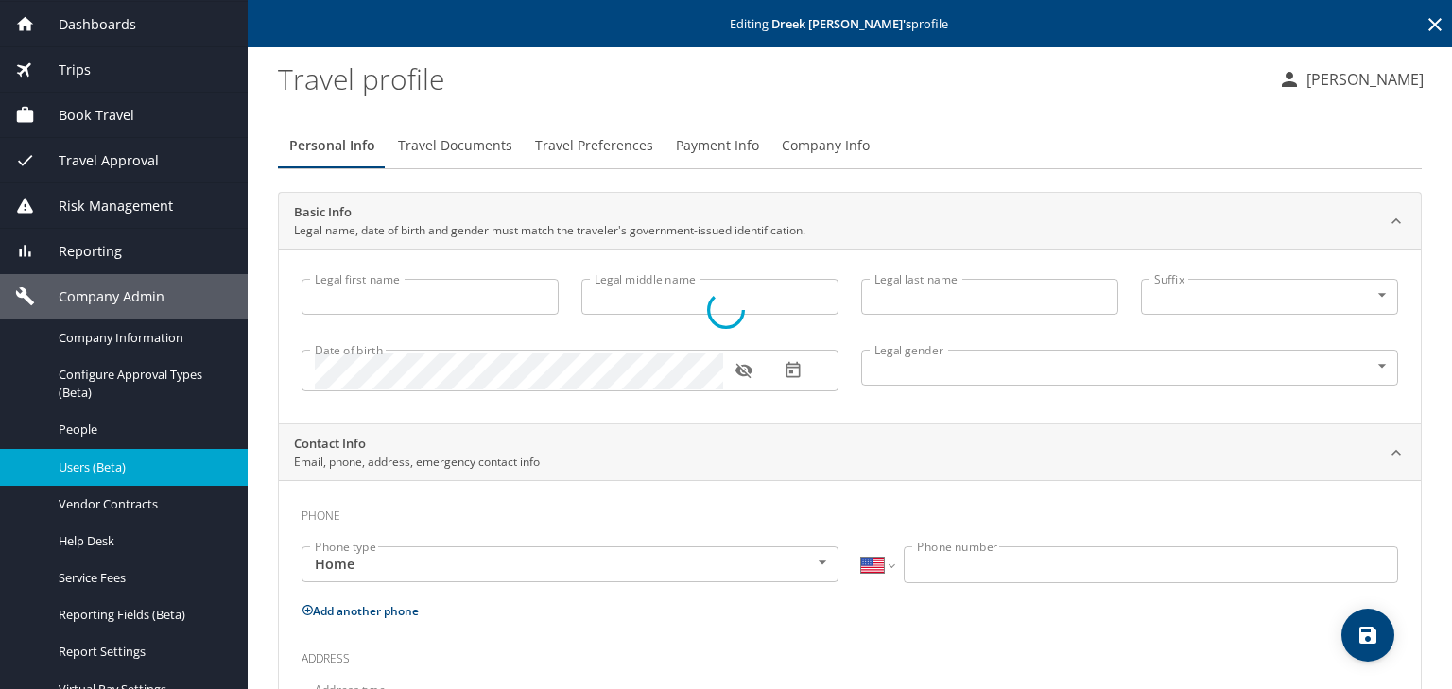
type input "Dreek"
type input "Johnat"
type input "Bender"
type input "Male"
select select "US"
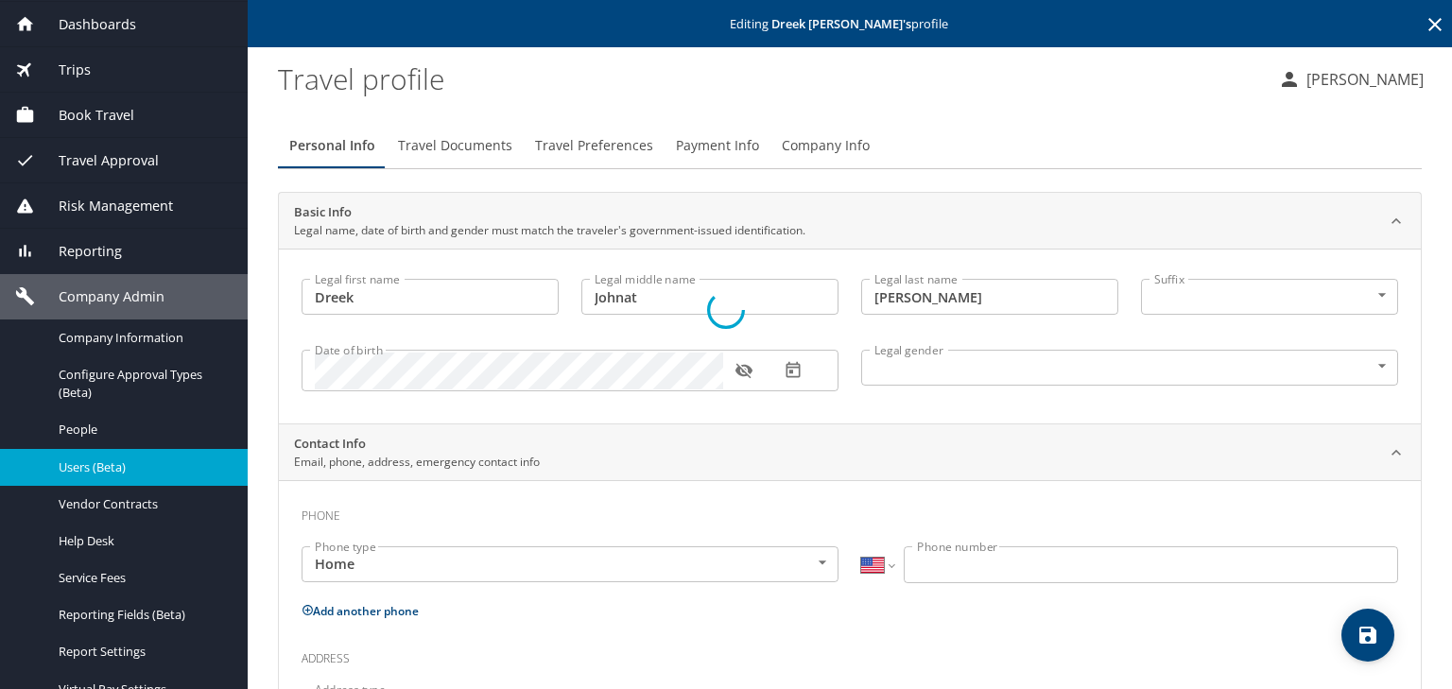
select select "US"
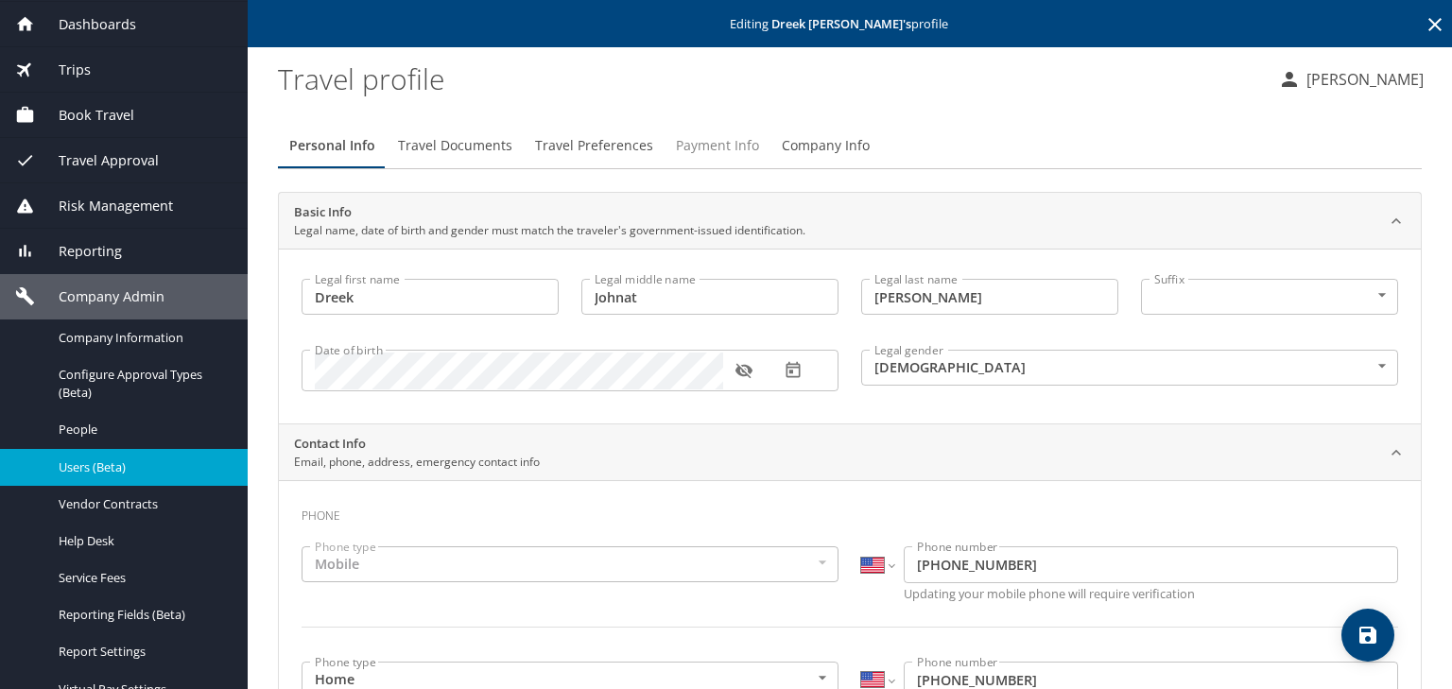
click at [734, 146] on span "Payment Info" at bounding box center [717, 146] width 83 height 24
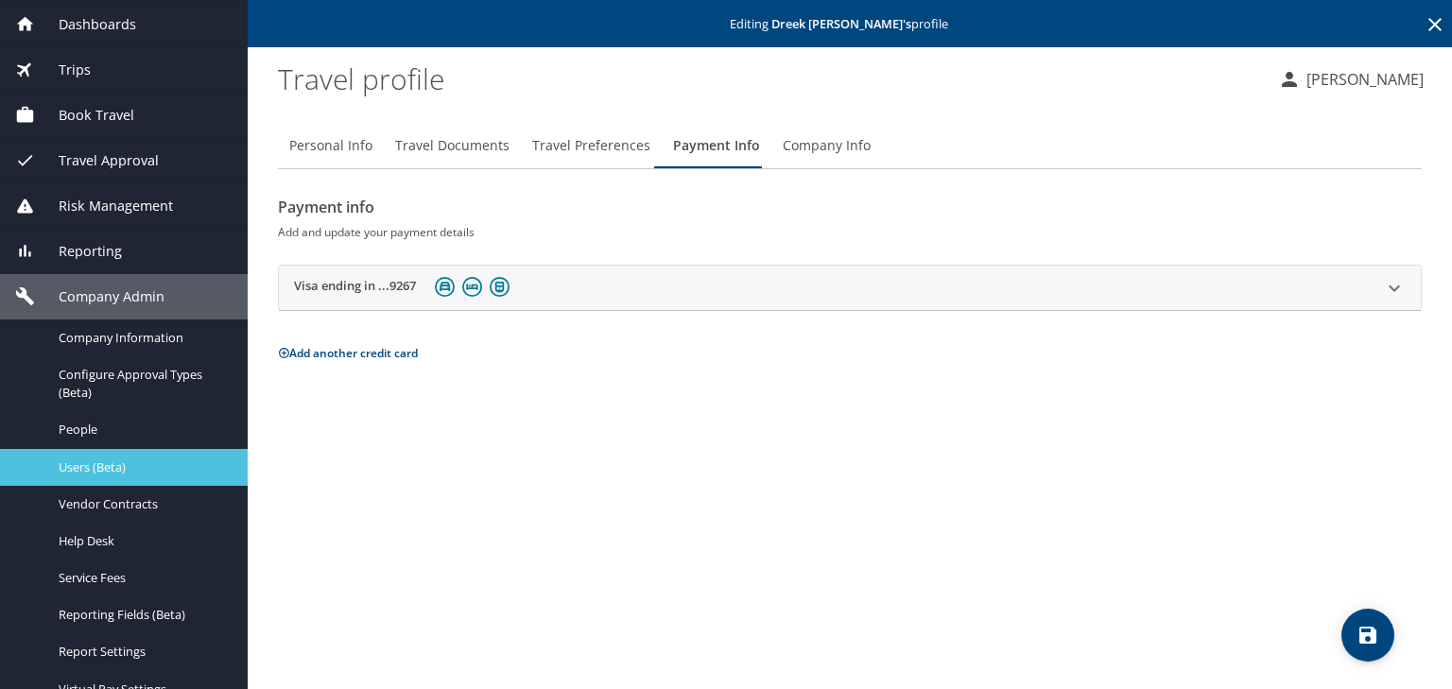
click at [165, 459] on span "Users (Beta)" at bounding box center [142, 468] width 166 height 18
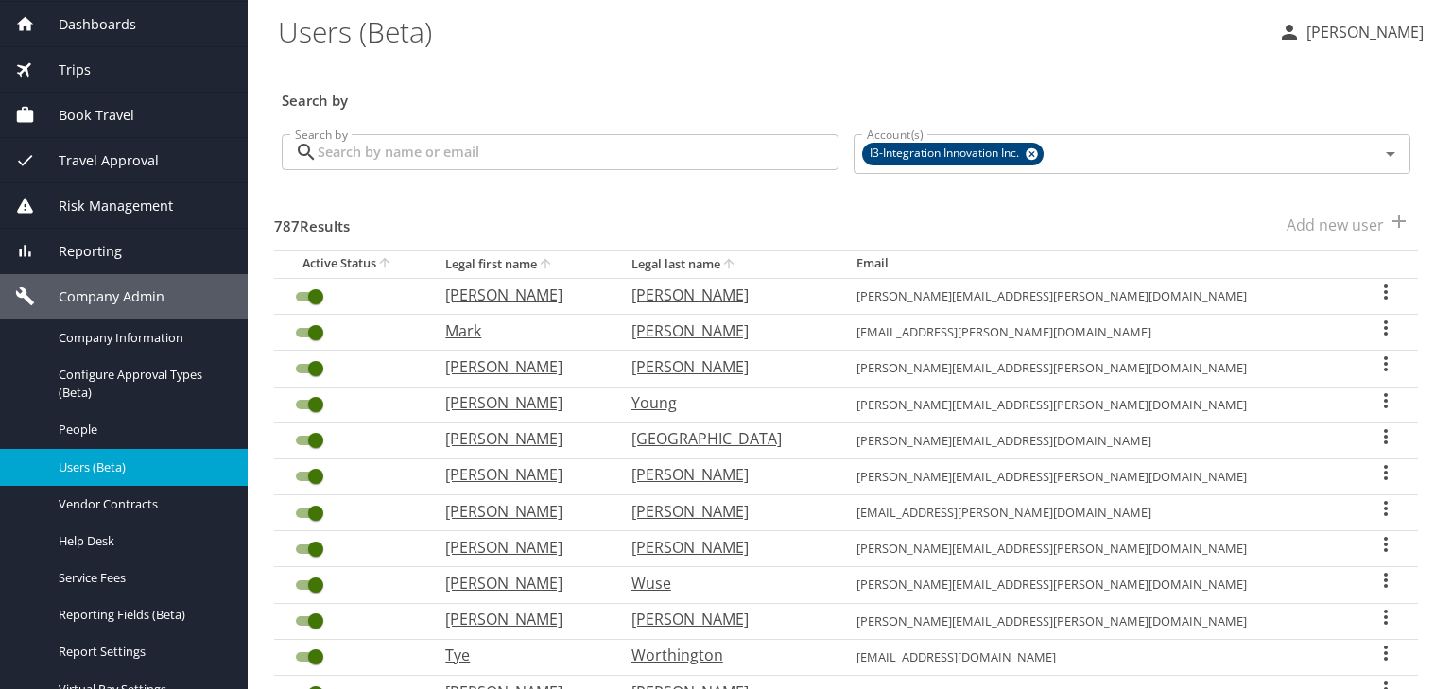
click at [381, 159] on input "Search by" at bounding box center [578, 152] width 521 height 36
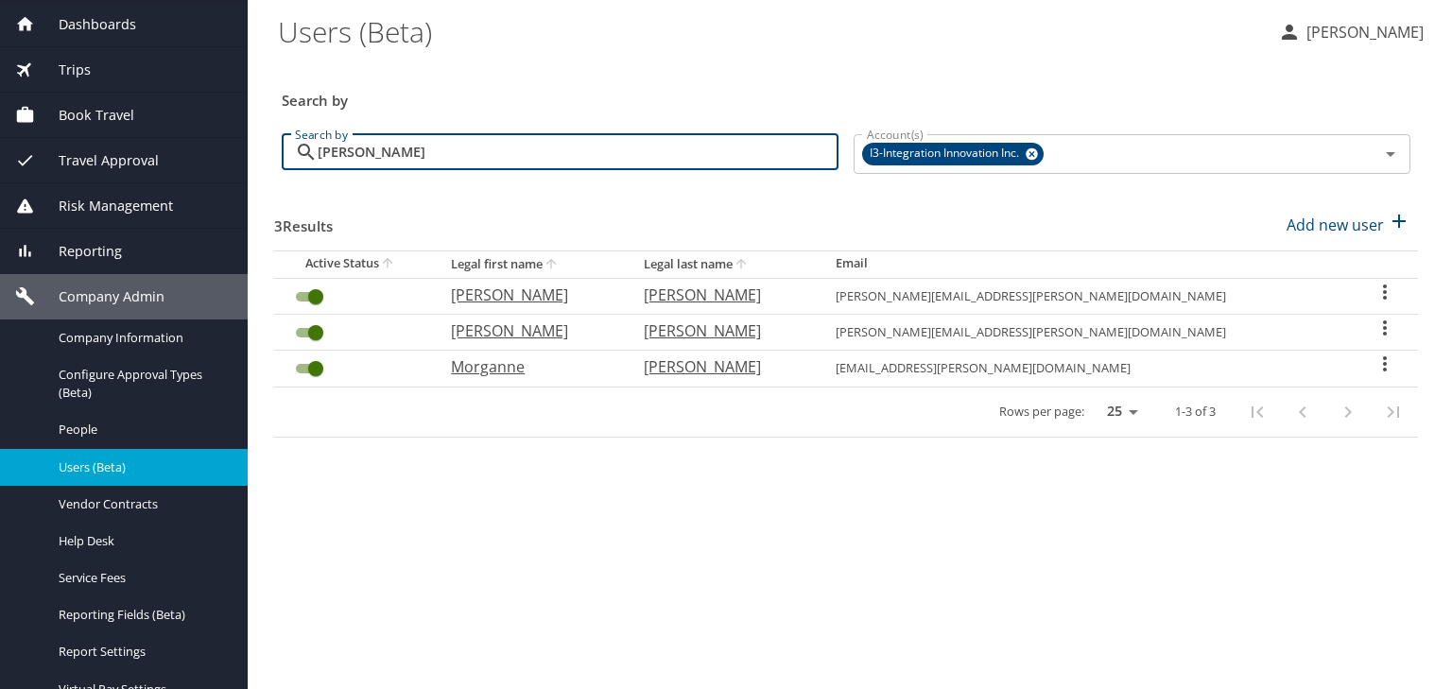
type input "reeves"
click at [144, 106] on div "Book Travel" at bounding box center [123, 115] width 217 height 21
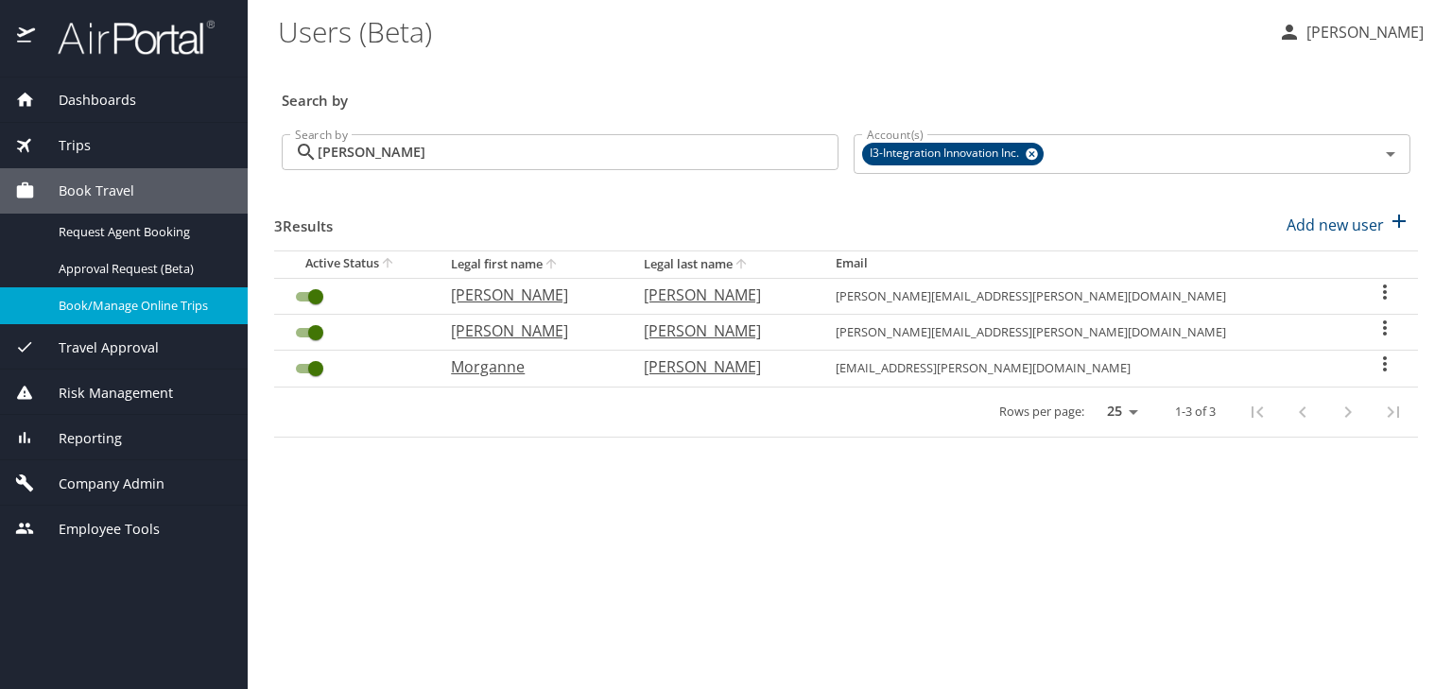
click at [132, 297] on span "Book/Manage Online Trips" at bounding box center [142, 306] width 166 height 18
